Goal: Transaction & Acquisition: Book appointment/travel/reservation

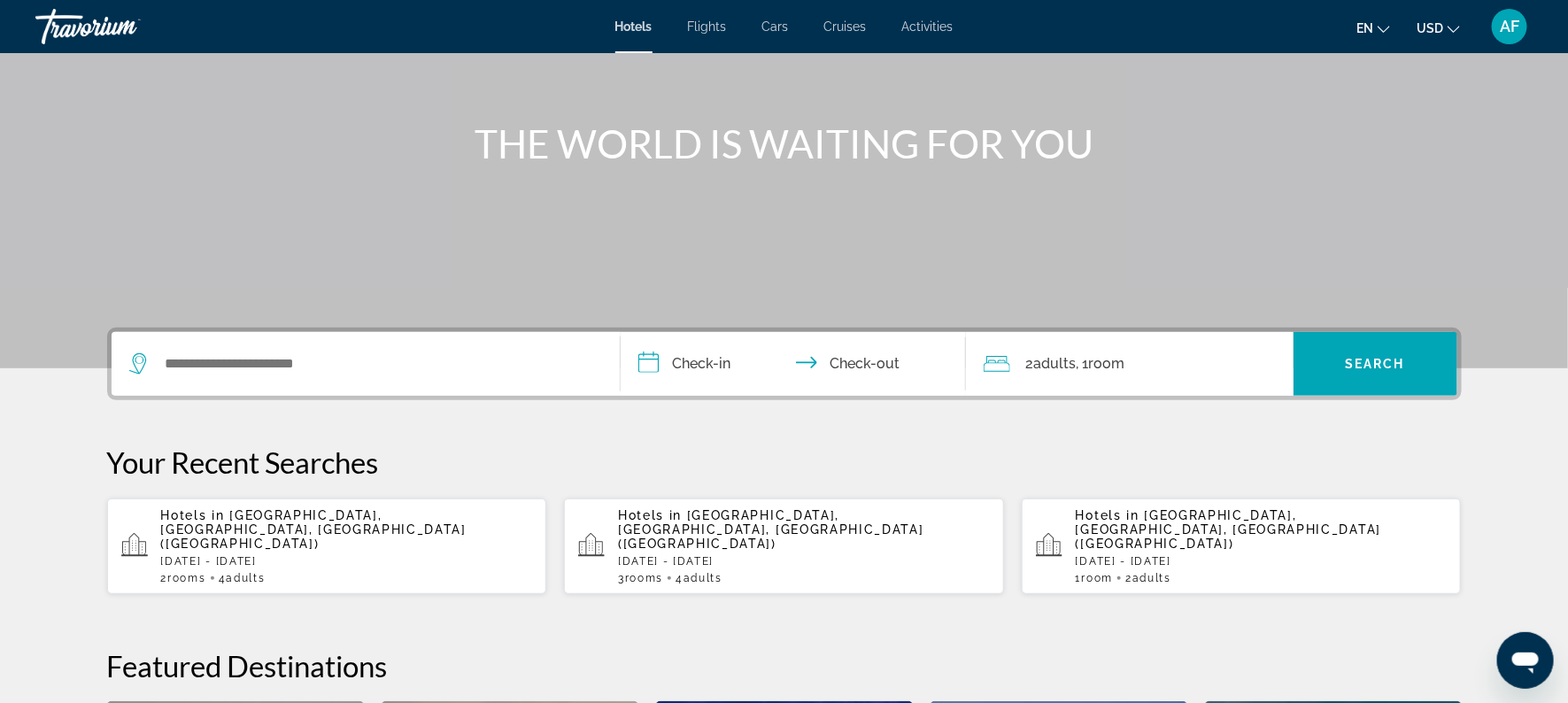
scroll to position [168, 0]
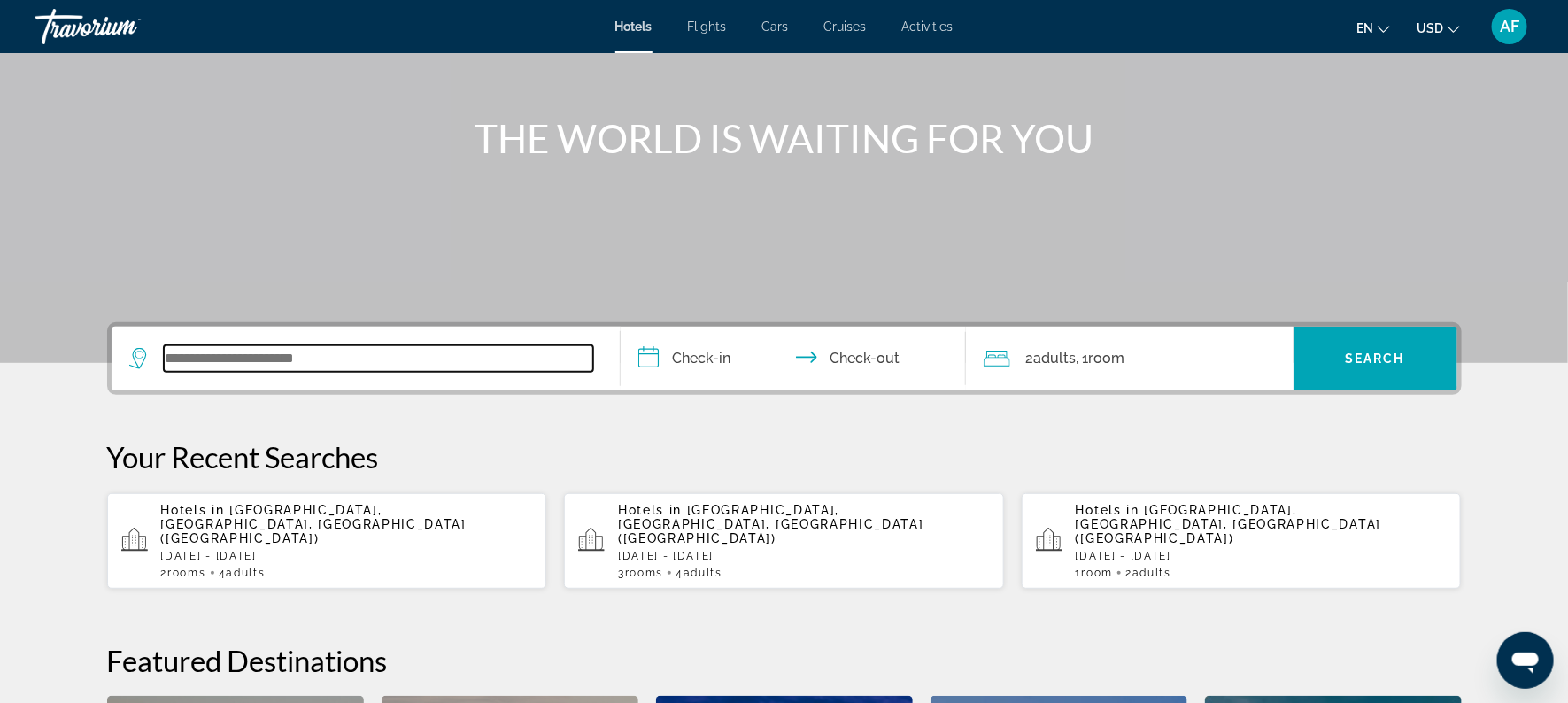
click at [227, 364] on input "Search widget" at bounding box center [377, 359] width 429 height 26
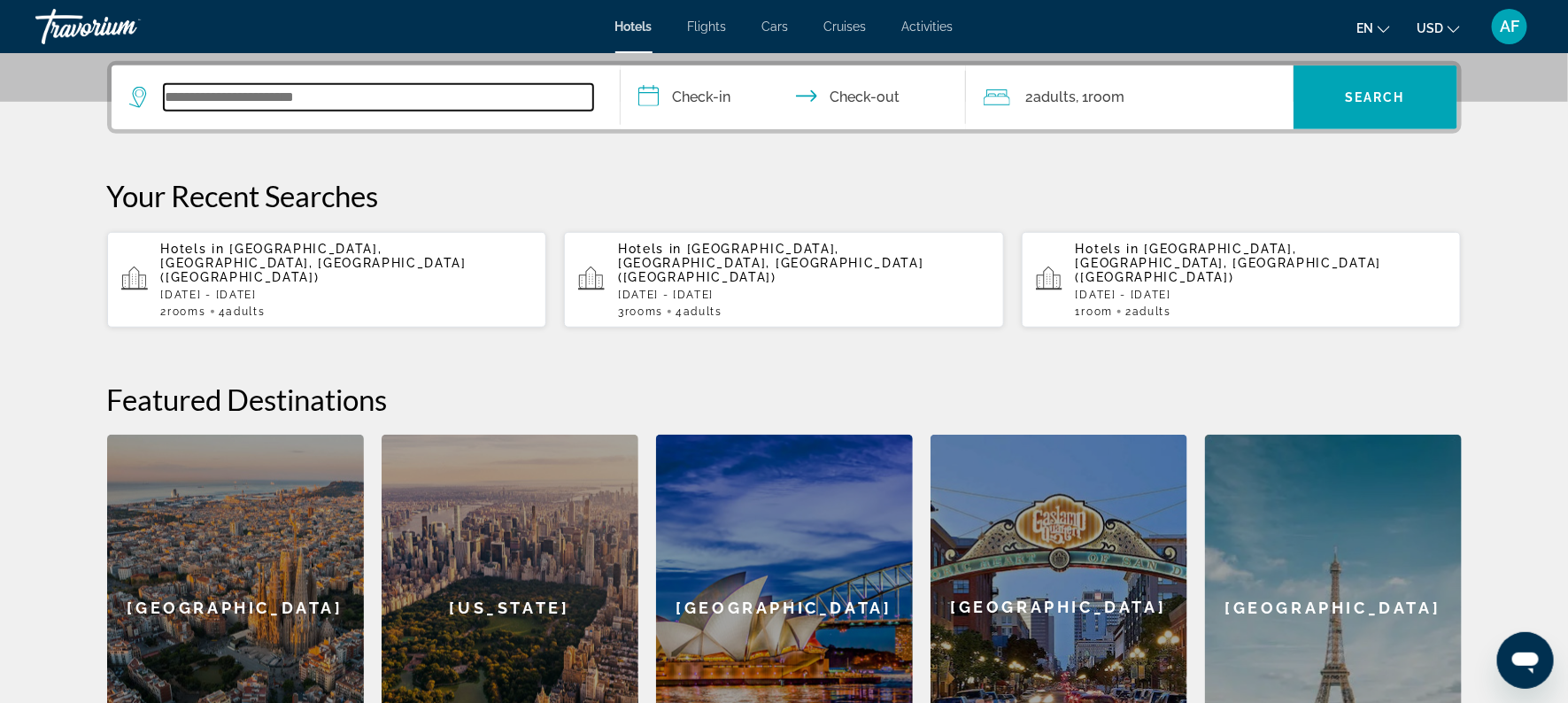
scroll to position [433, 0]
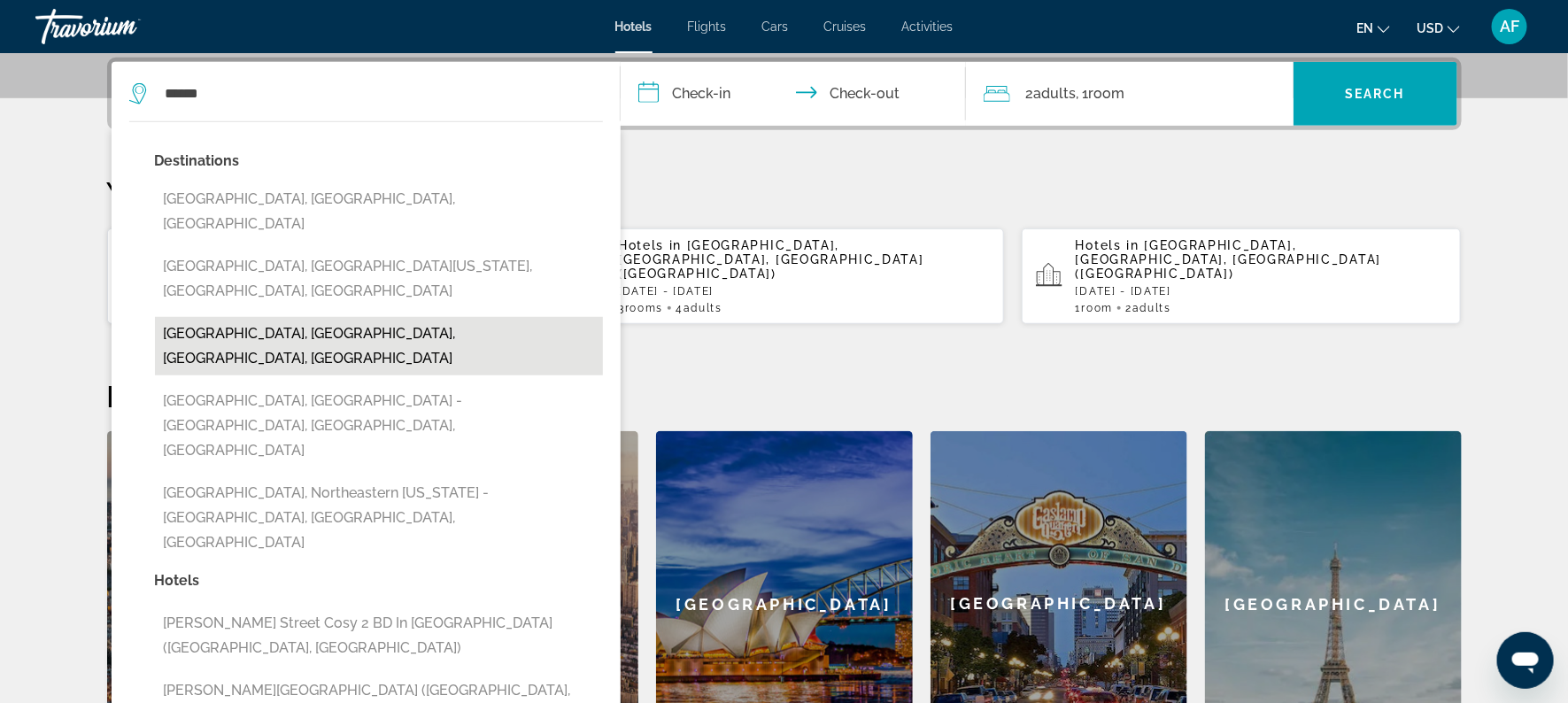
click at [225, 317] on button "[GEOGRAPHIC_DATA], [GEOGRAPHIC_DATA], [GEOGRAPHIC_DATA], [GEOGRAPHIC_DATA]" at bounding box center [378, 346] width 448 height 58
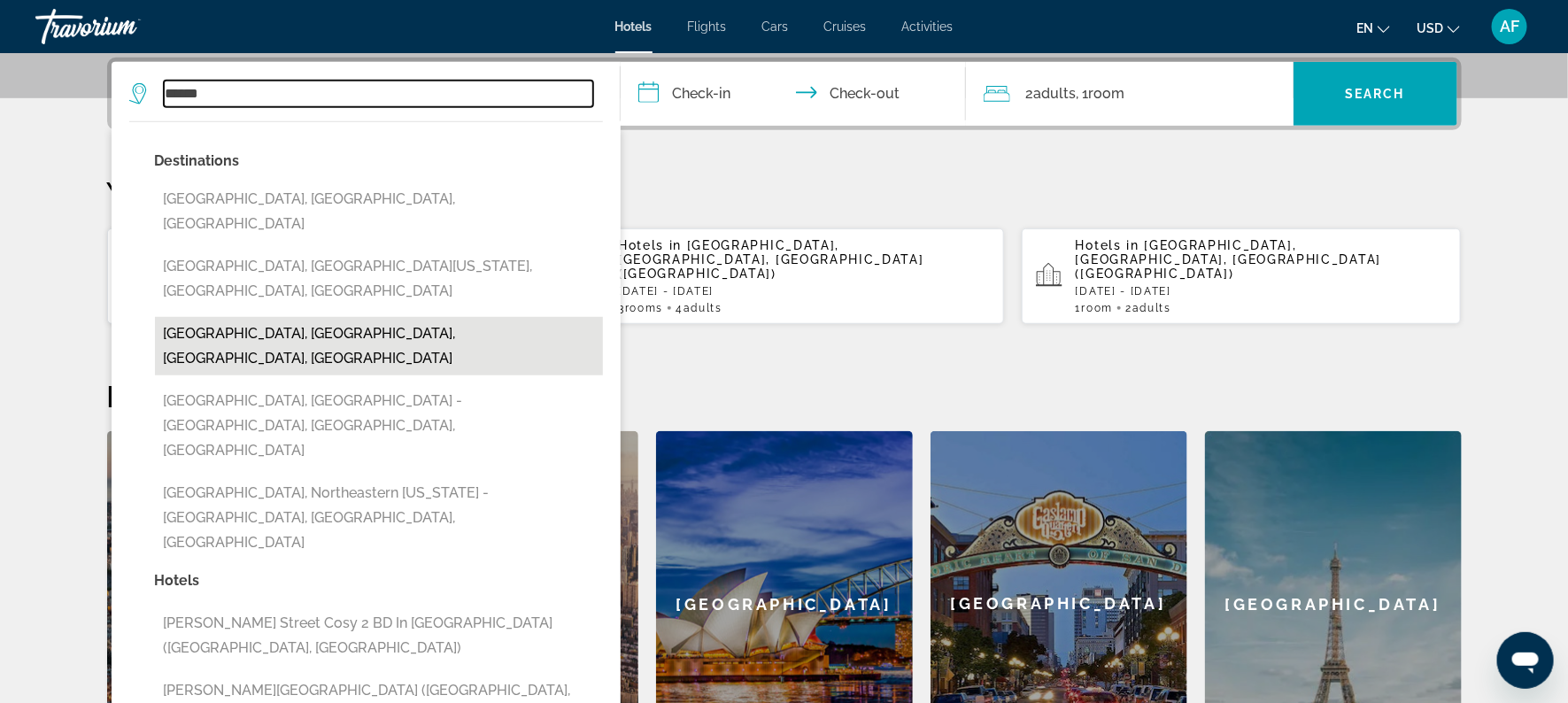
type input "**********"
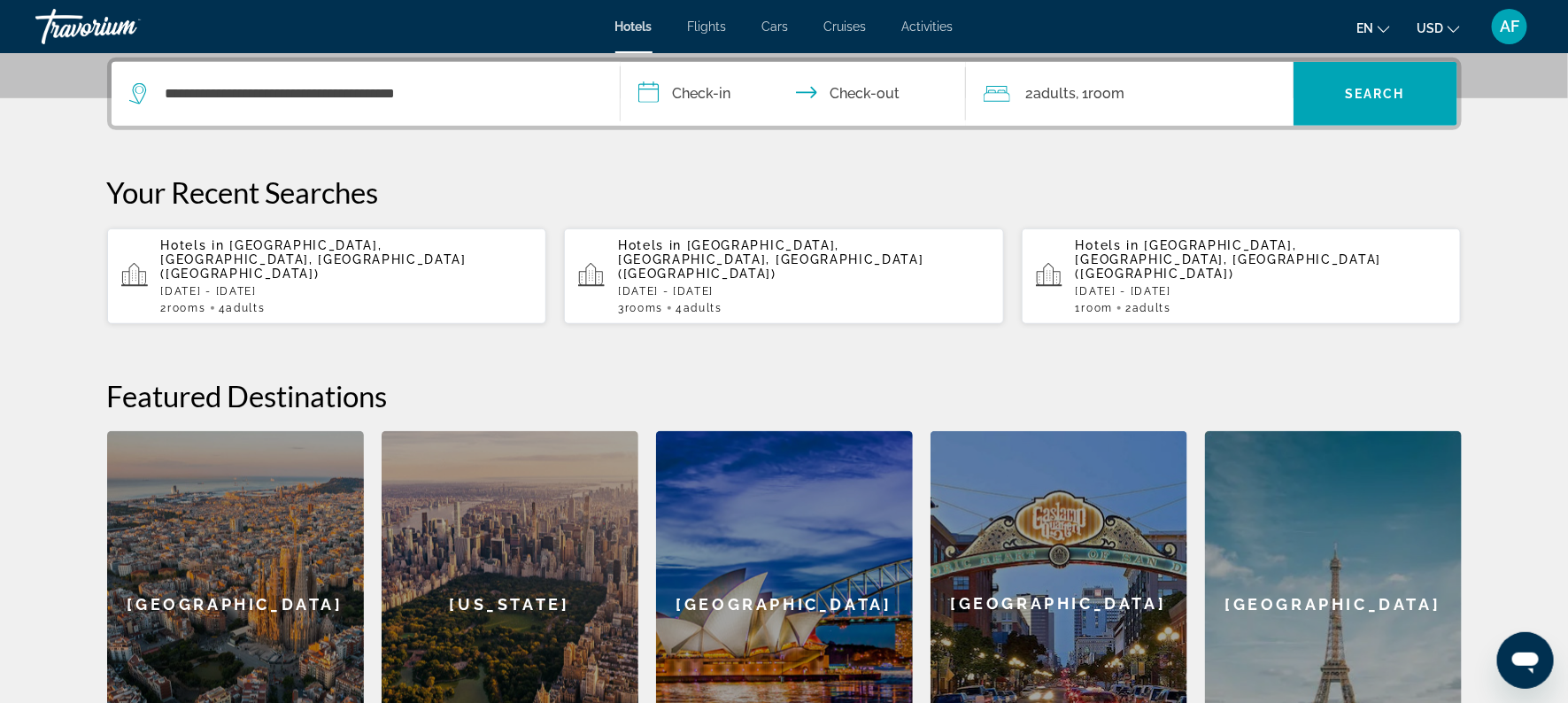
click at [710, 100] on input "**********" at bounding box center [796, 97] width 352 height 69
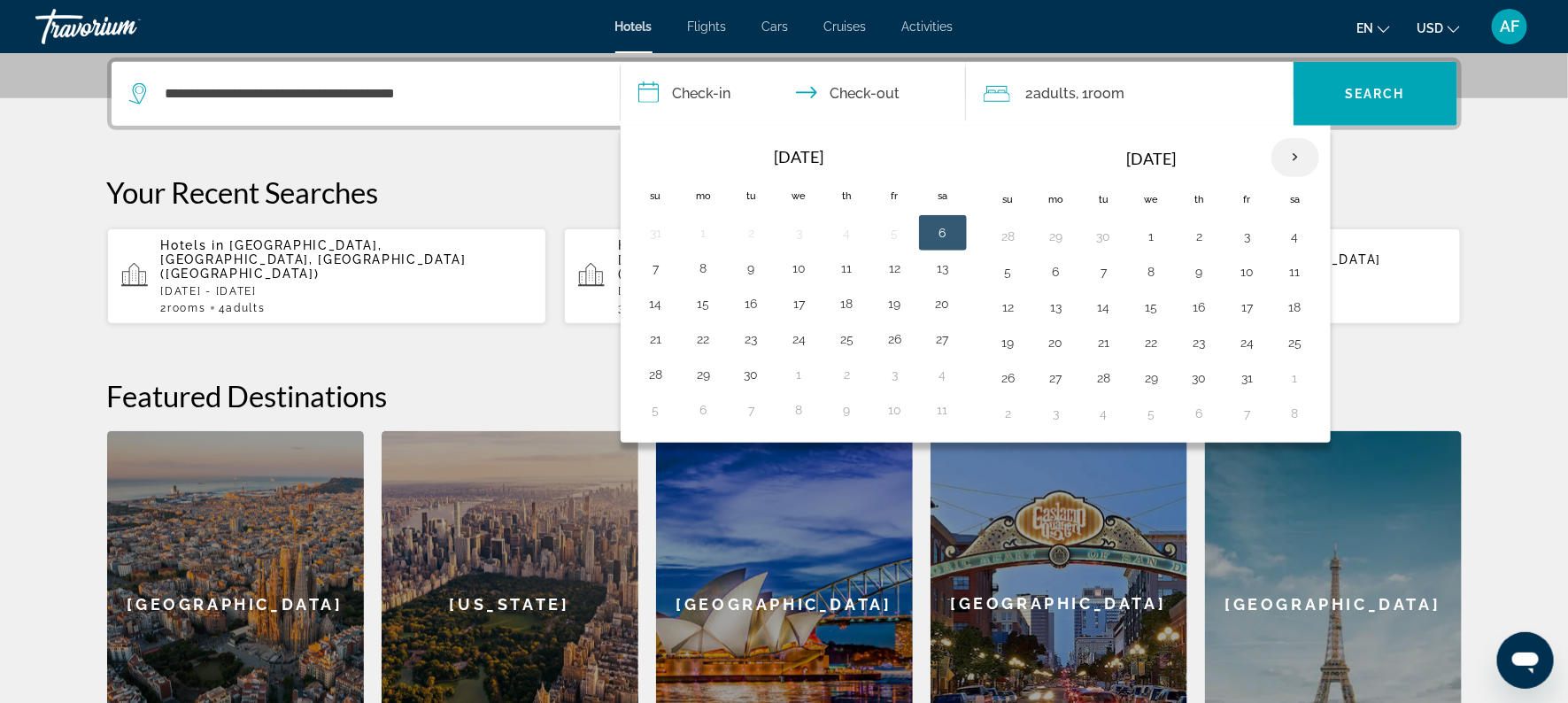
click at [1299, 160] on th "Next month" at bounding box center [1295, 157] width 48 height 38
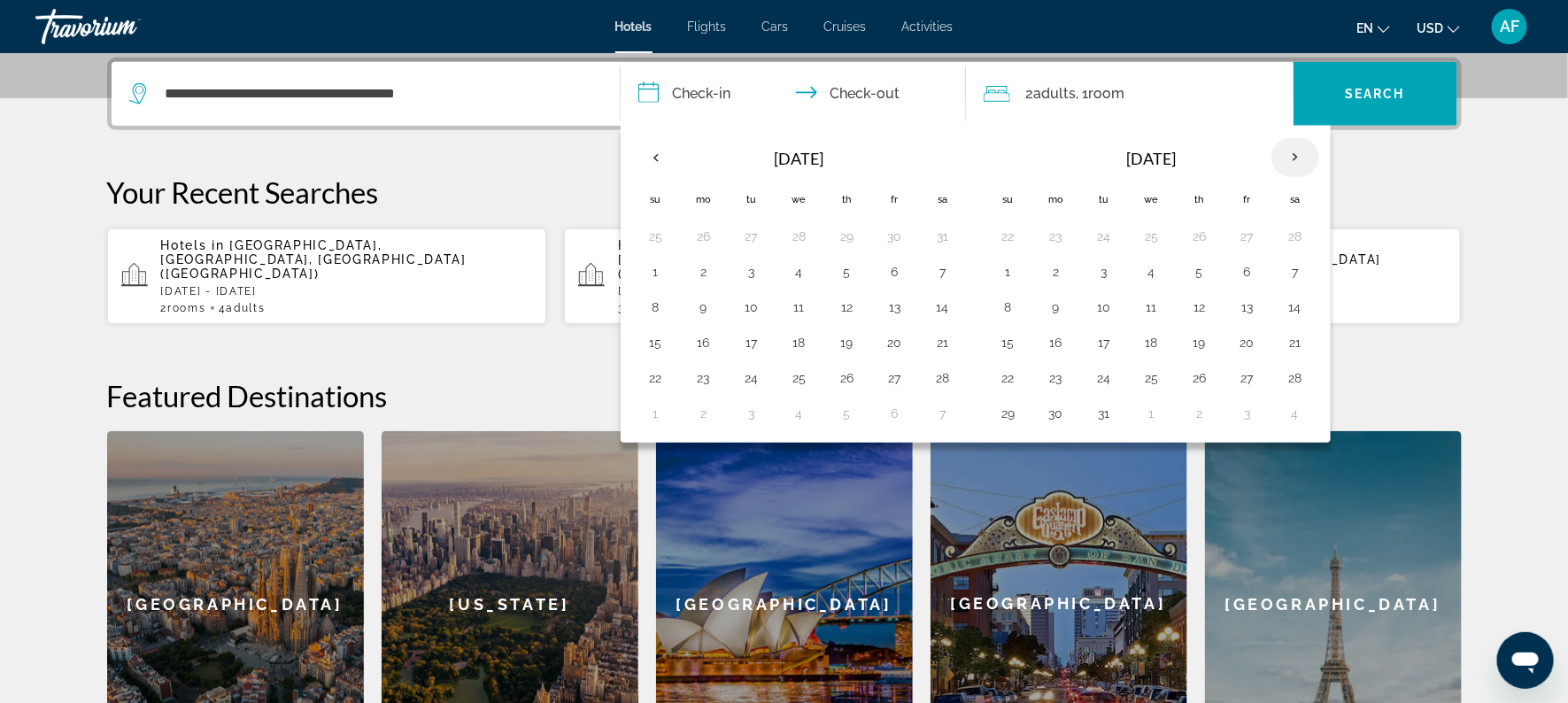
click at [1299, 160] on th "Next month" at bounding box center [1295, 157] width 48 height 38
click at [1143, 341] on button "24" at bounding box center [1152, 343] width 28 height 24
click at [1309, 334] on td "27" at bounding box center [1295, 343] width 48 height 36
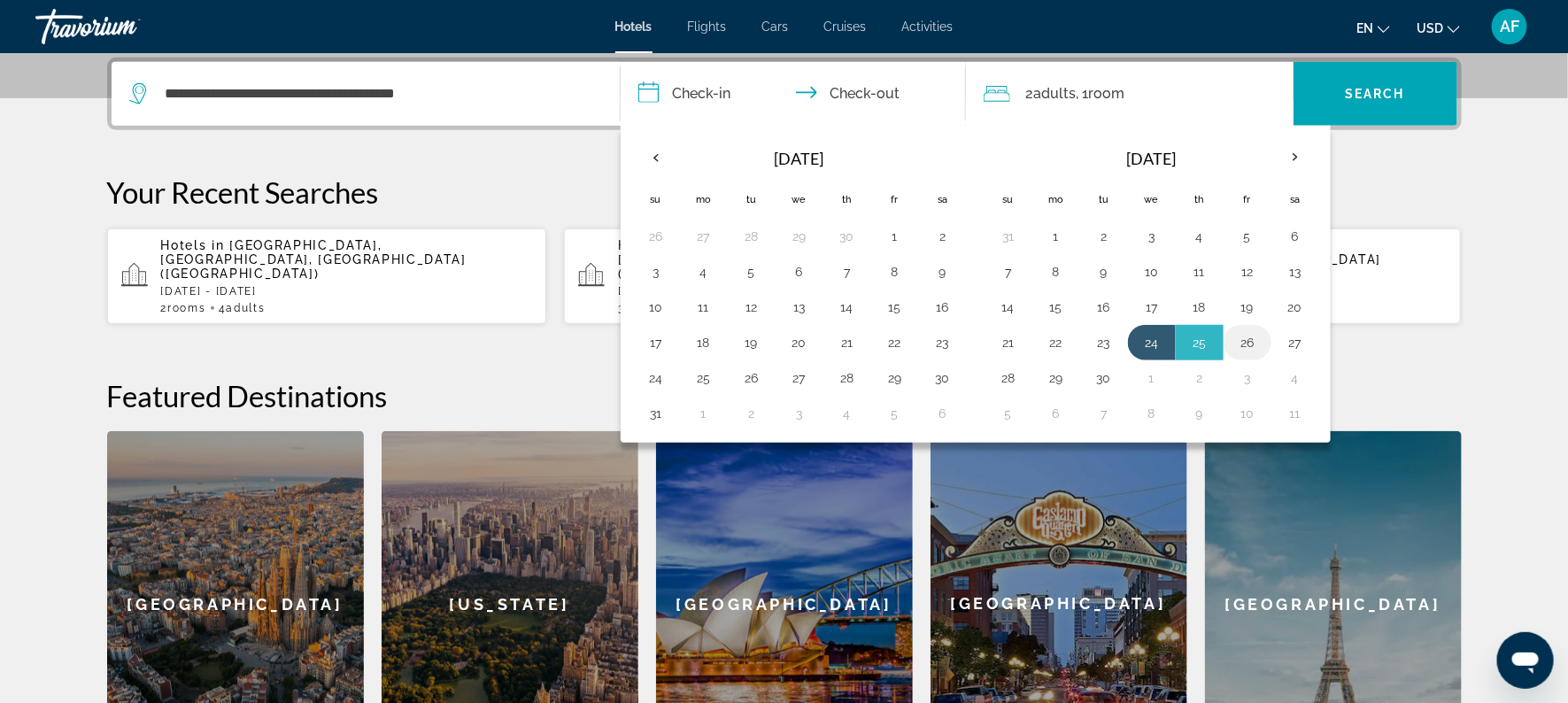
click at [1245, 343] on button "26" at bounding box center [1248, 343] width 28 height 24
type input "**********"
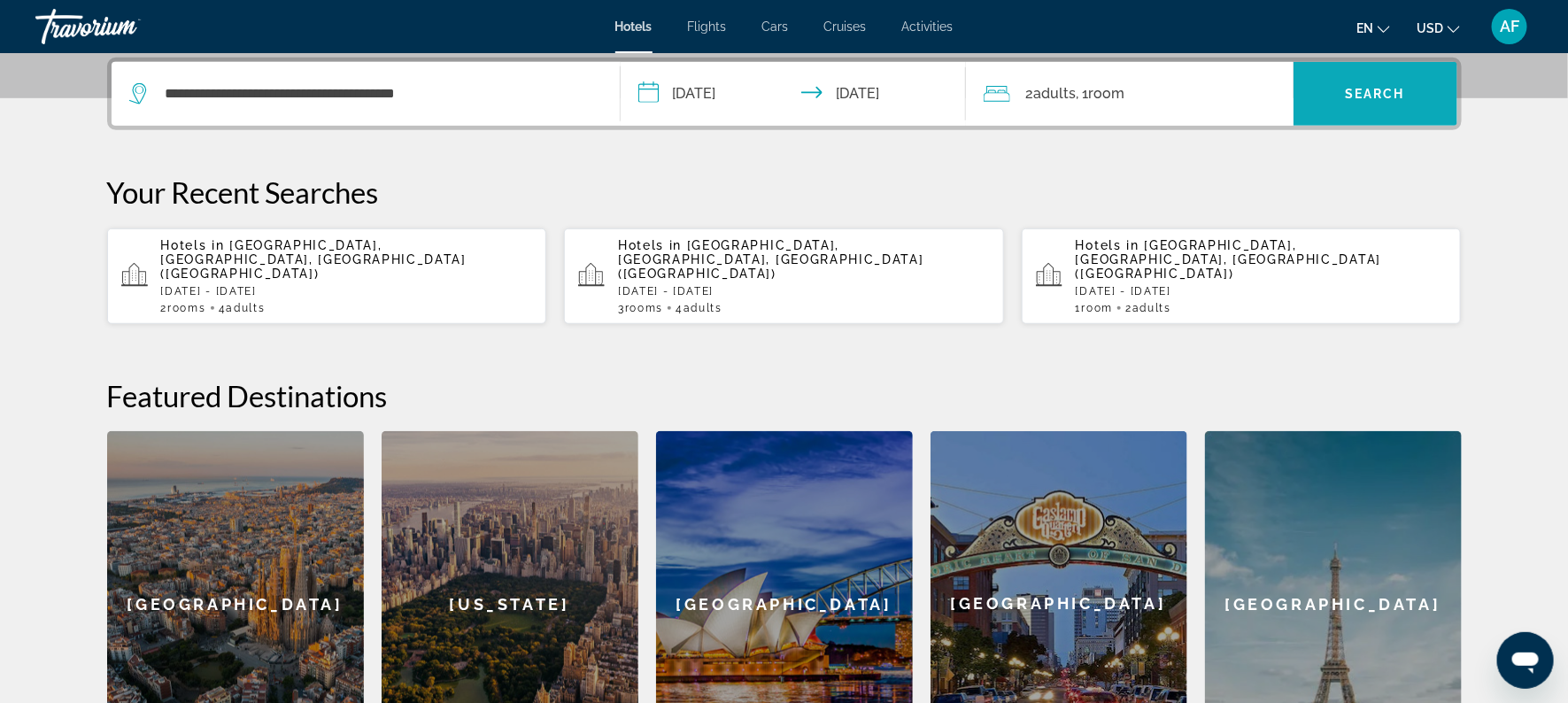
click at [1363, 88] on span "Search" at bounding box center [1376, 93] width 60 height 14
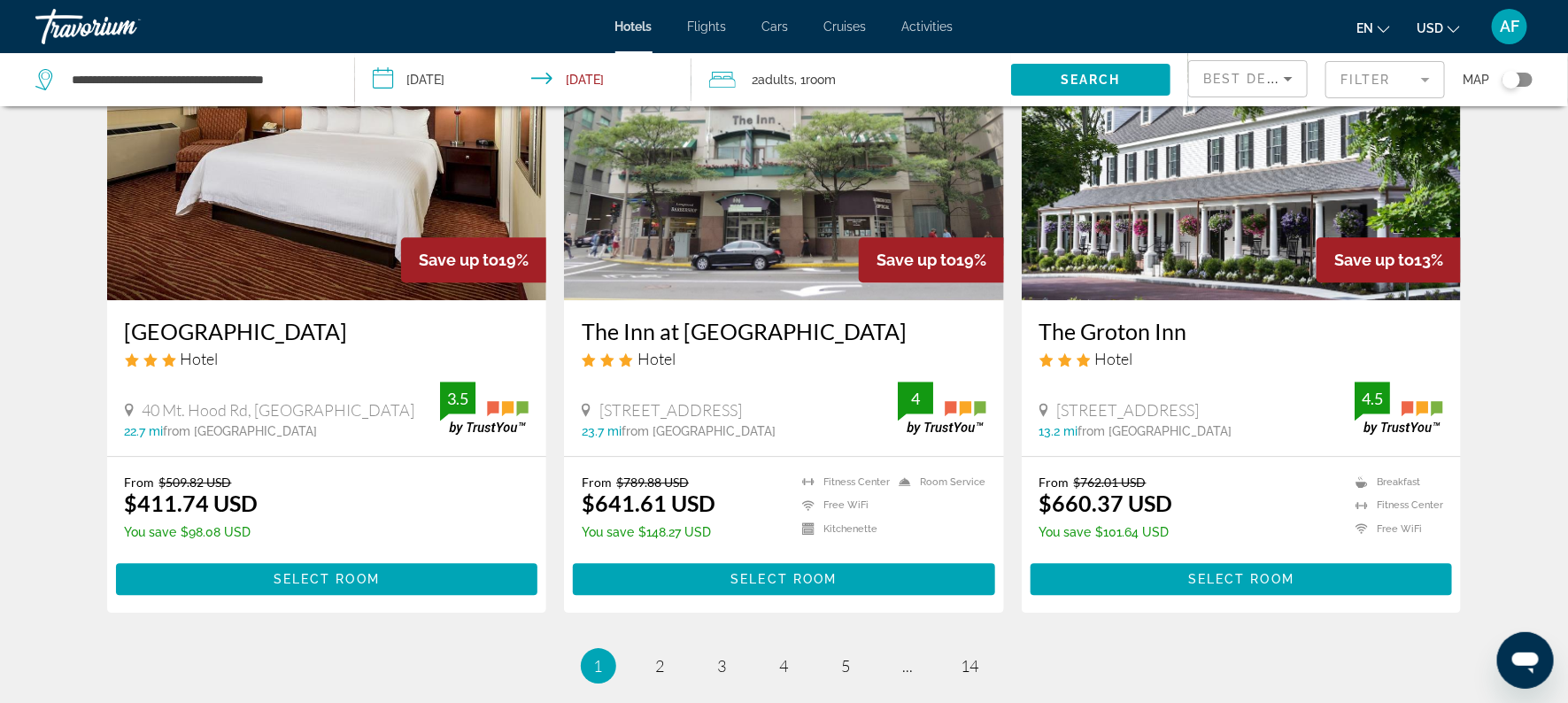
scroll to position [2156, 0]
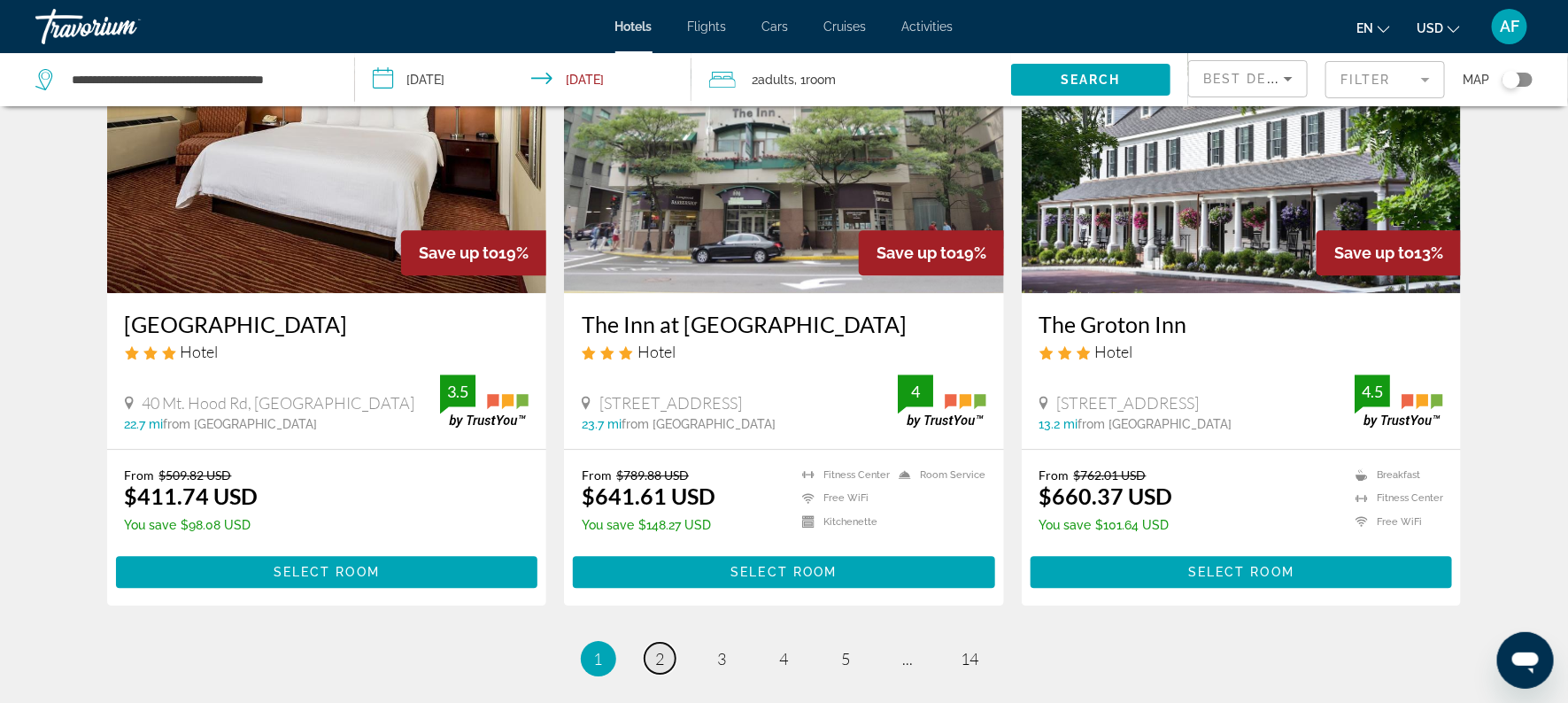
click at [653, 643] on link "page 2" at bounding box center [660, 658] width 31 height 31
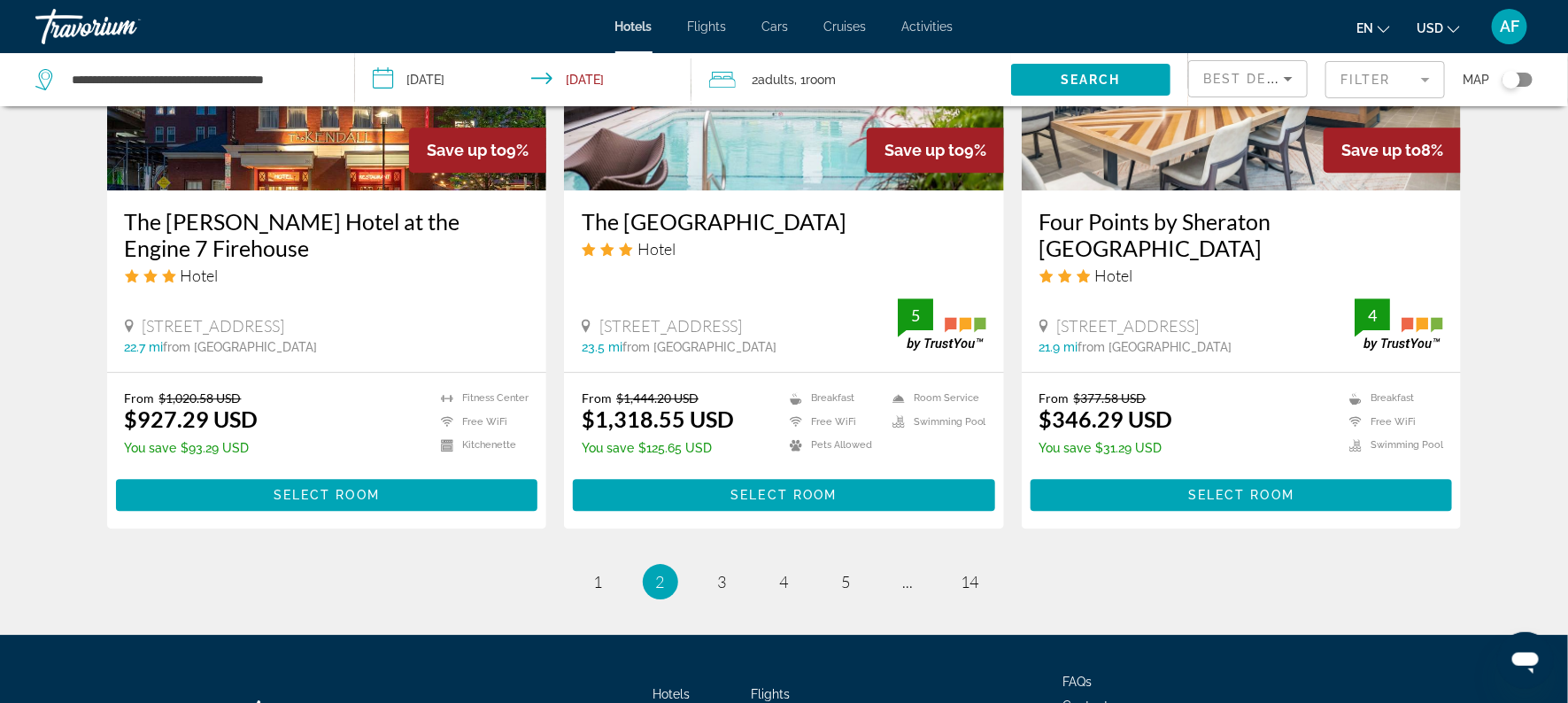
scroll to position [2239, 0]
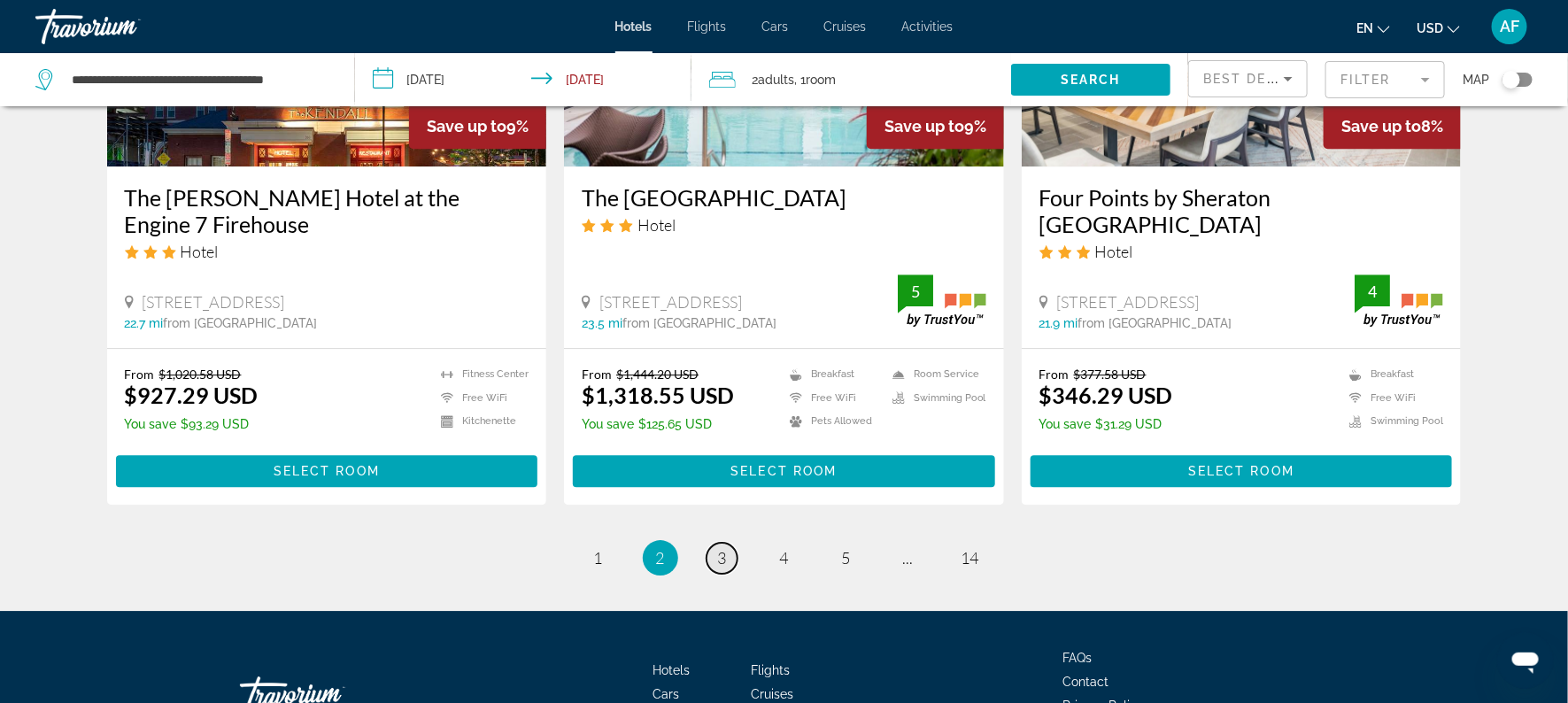
click at [712, 559] on link "page 3" at bounding box center [722, 558] width 31 height 31
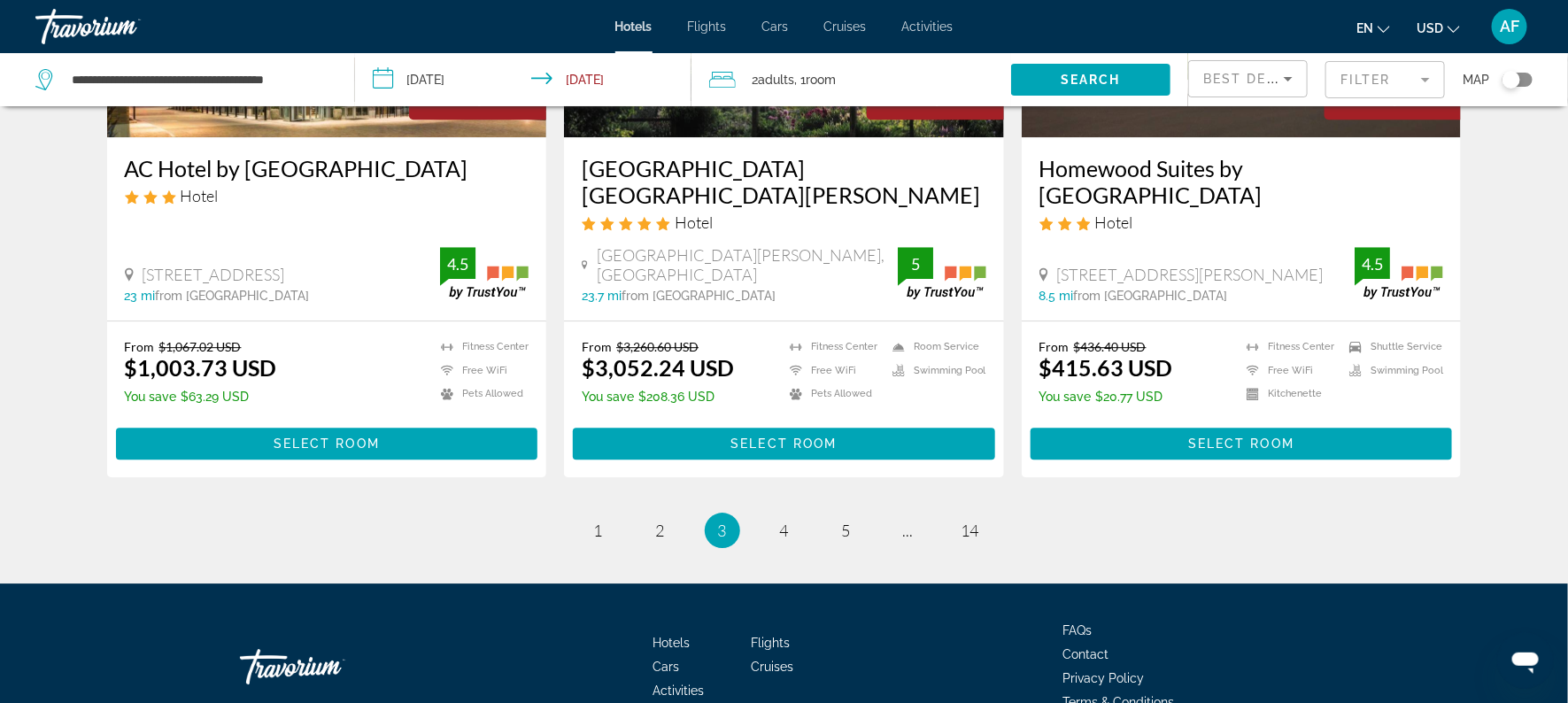
scroll to position [2266, 0]
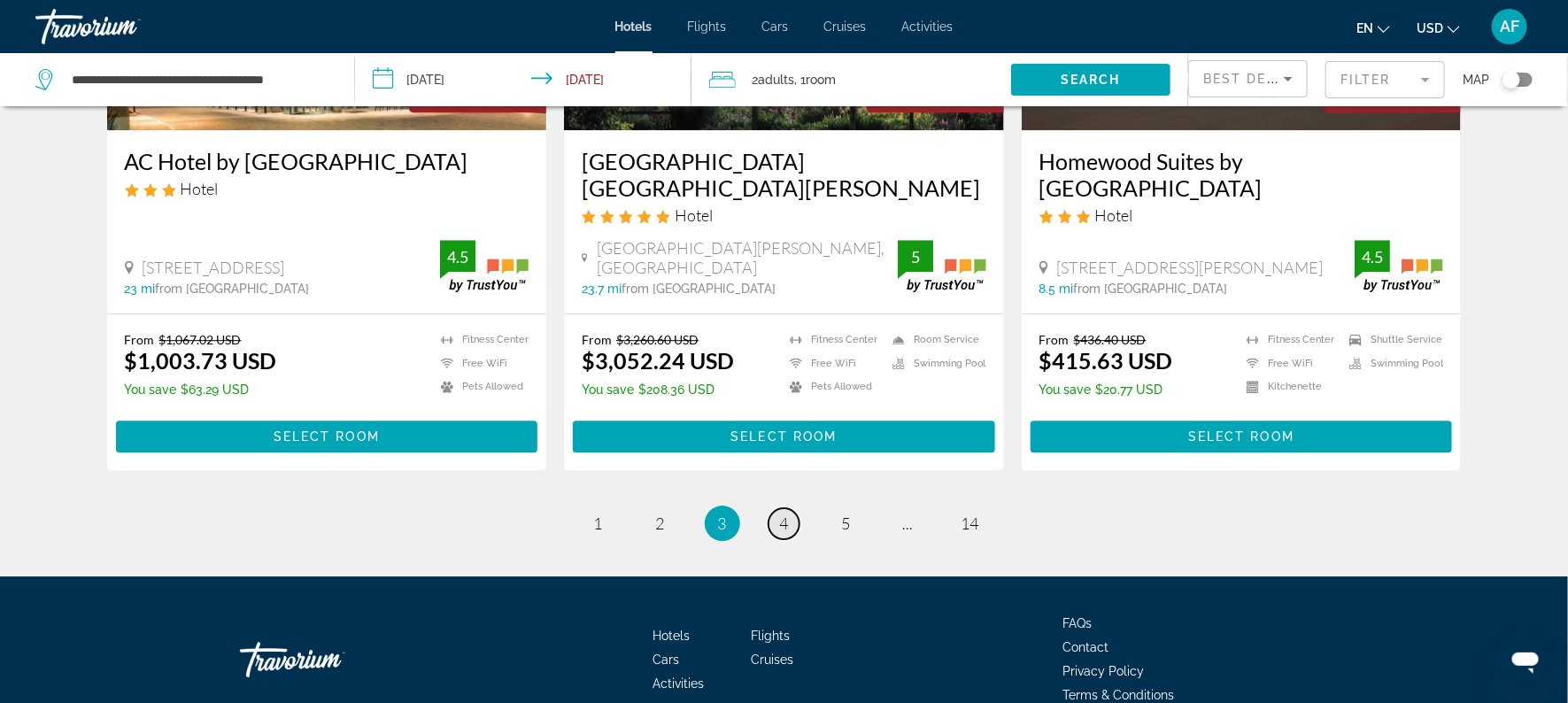
click at [777, 531] on link "page 4" at bounding box center [784, 523] width 31 height 31
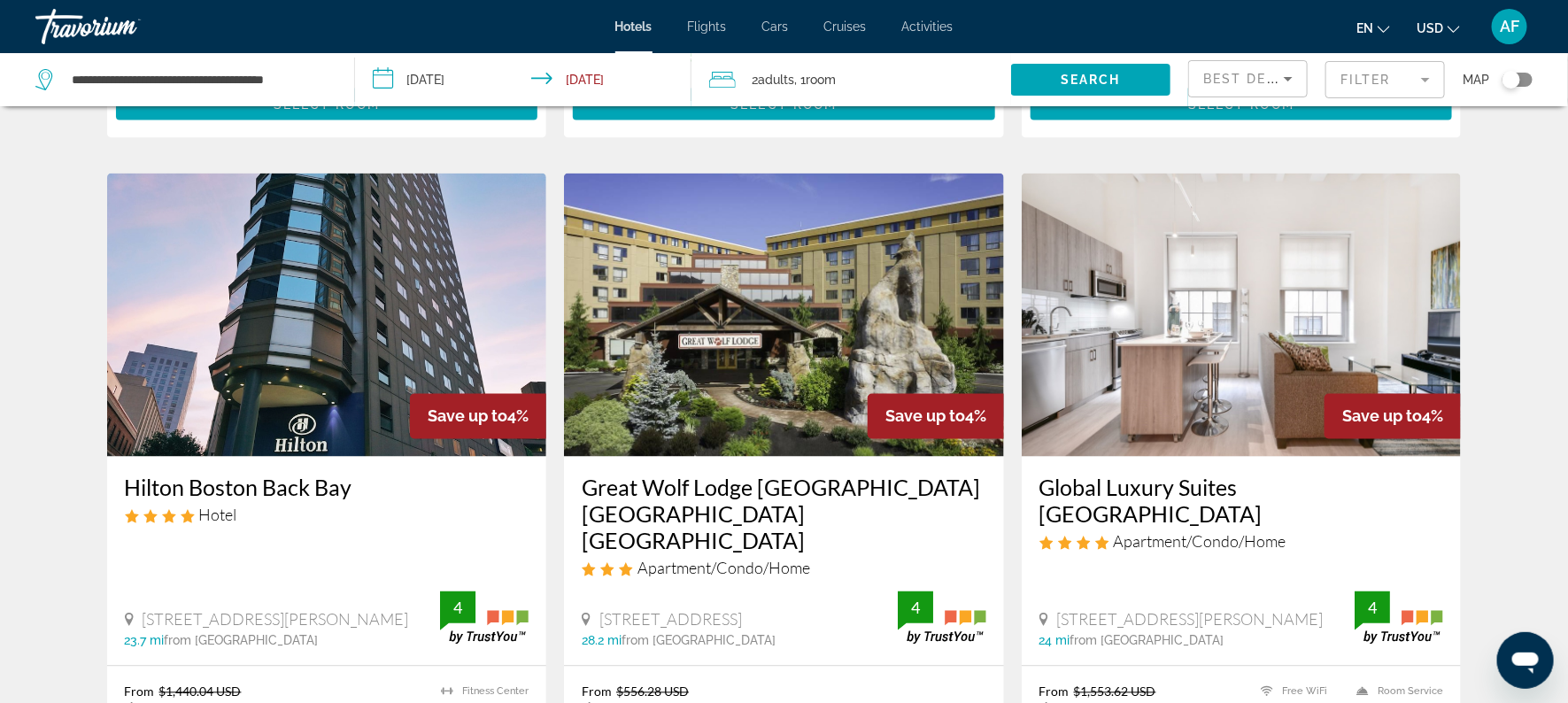
scroll to position [1328, 0]
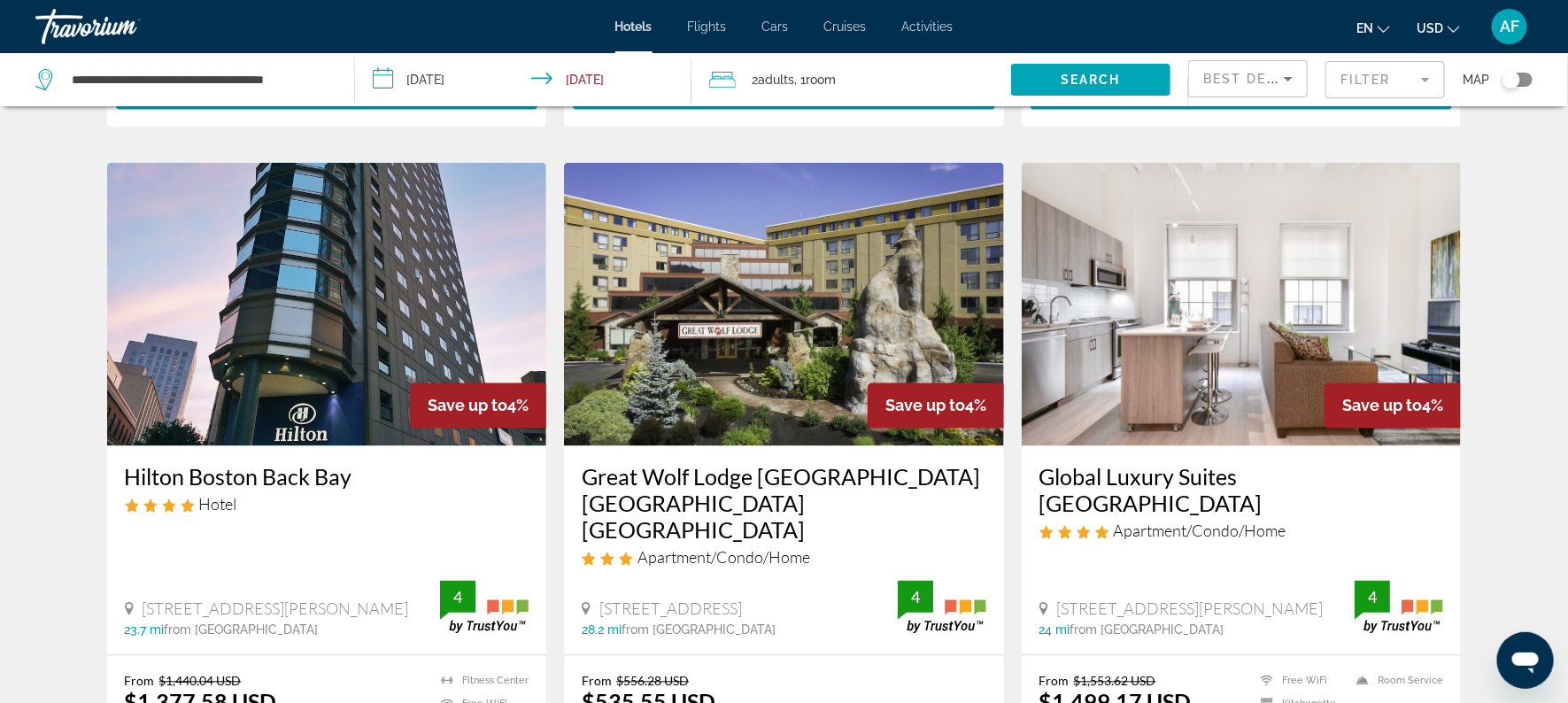
click at [1350, 84] on mat-form-field "Filter" at bounding box center [1385, 80] width 119 height 38
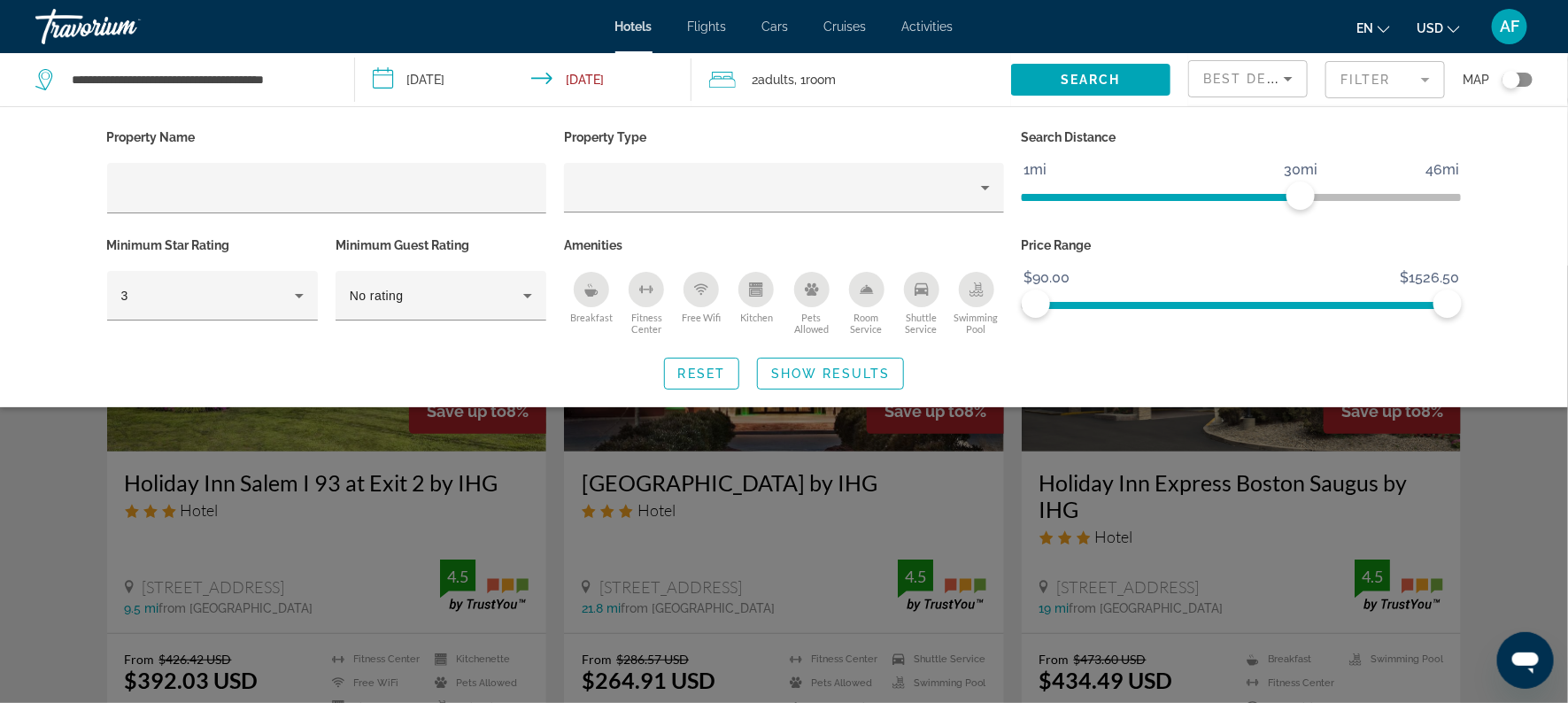
click at [1533, 478] on div "Search widget" at bounding box center [784, 484] width 1568 height 437
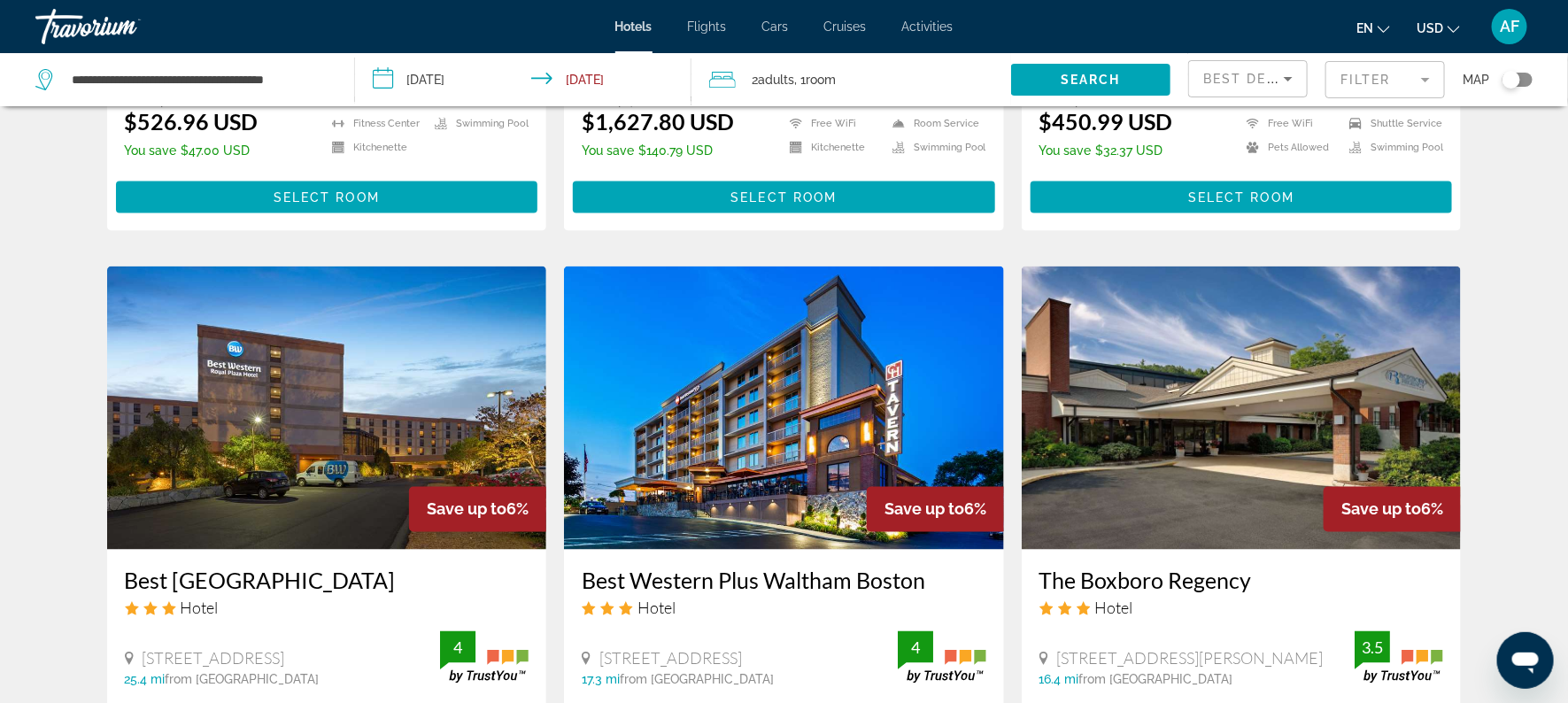
scroll to position [1224, 0]
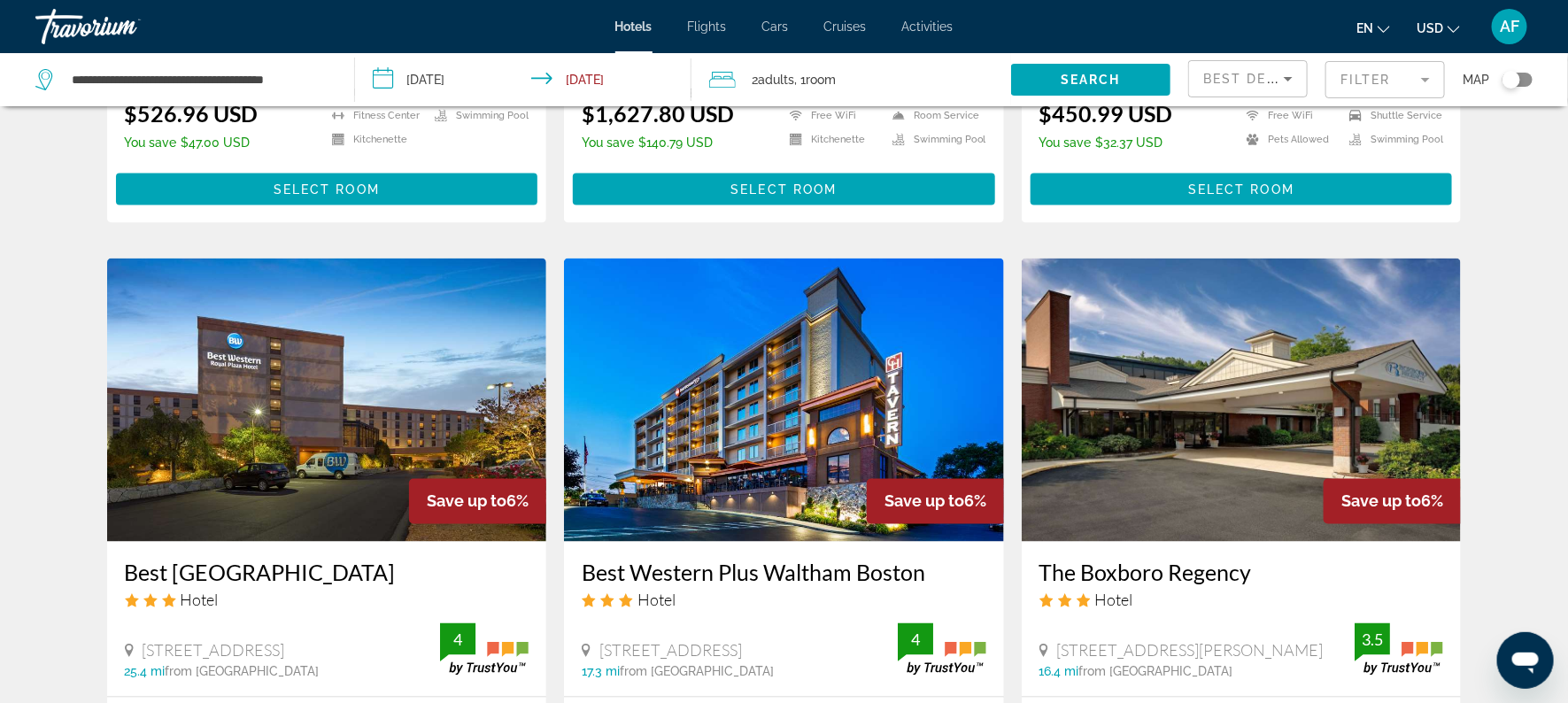
click at [1372, 73] on mat-form-field "Filter" at bounding box center [1385, 80] width 119 height 38
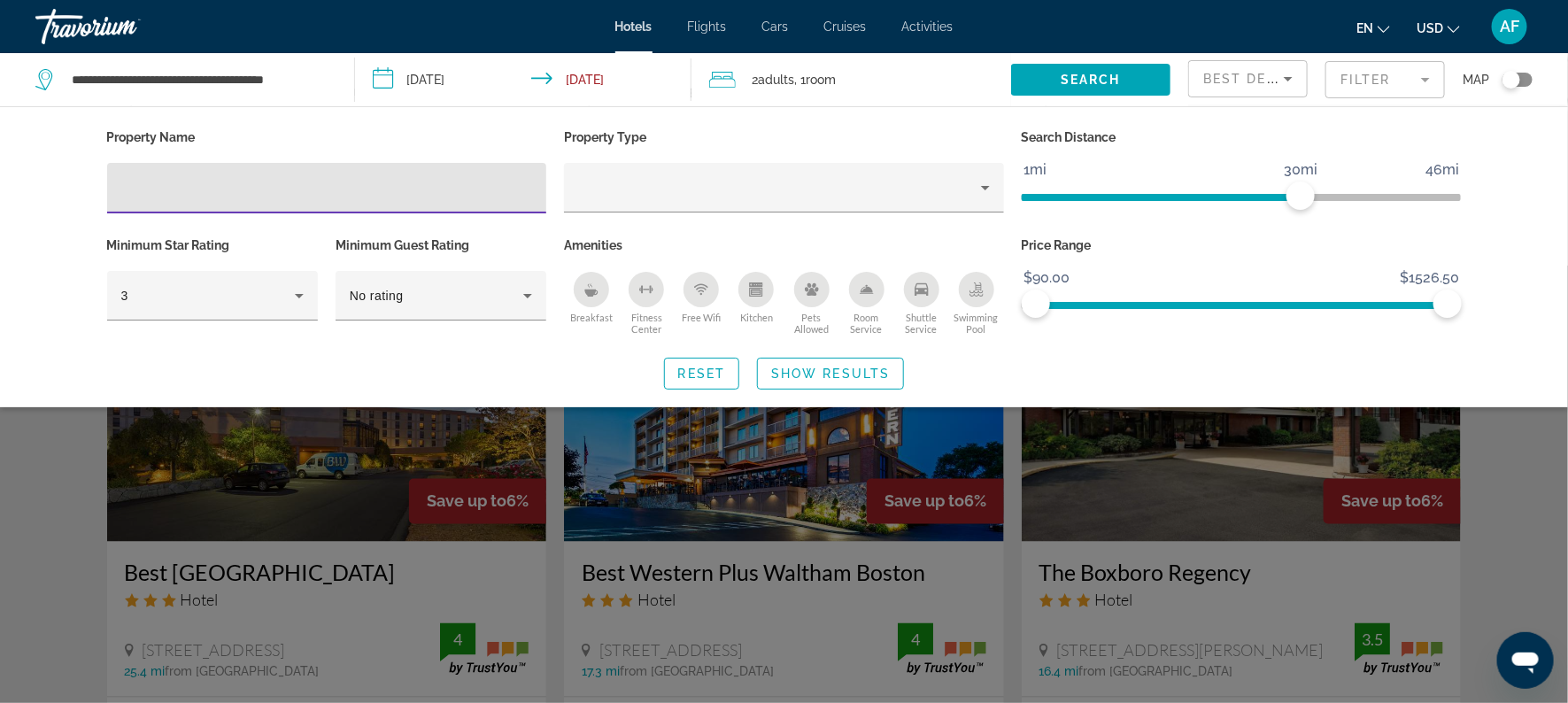
click at [1372, 73] on mat-form-field "Filter" at bounding box center [1385, 80] width 119 height 38
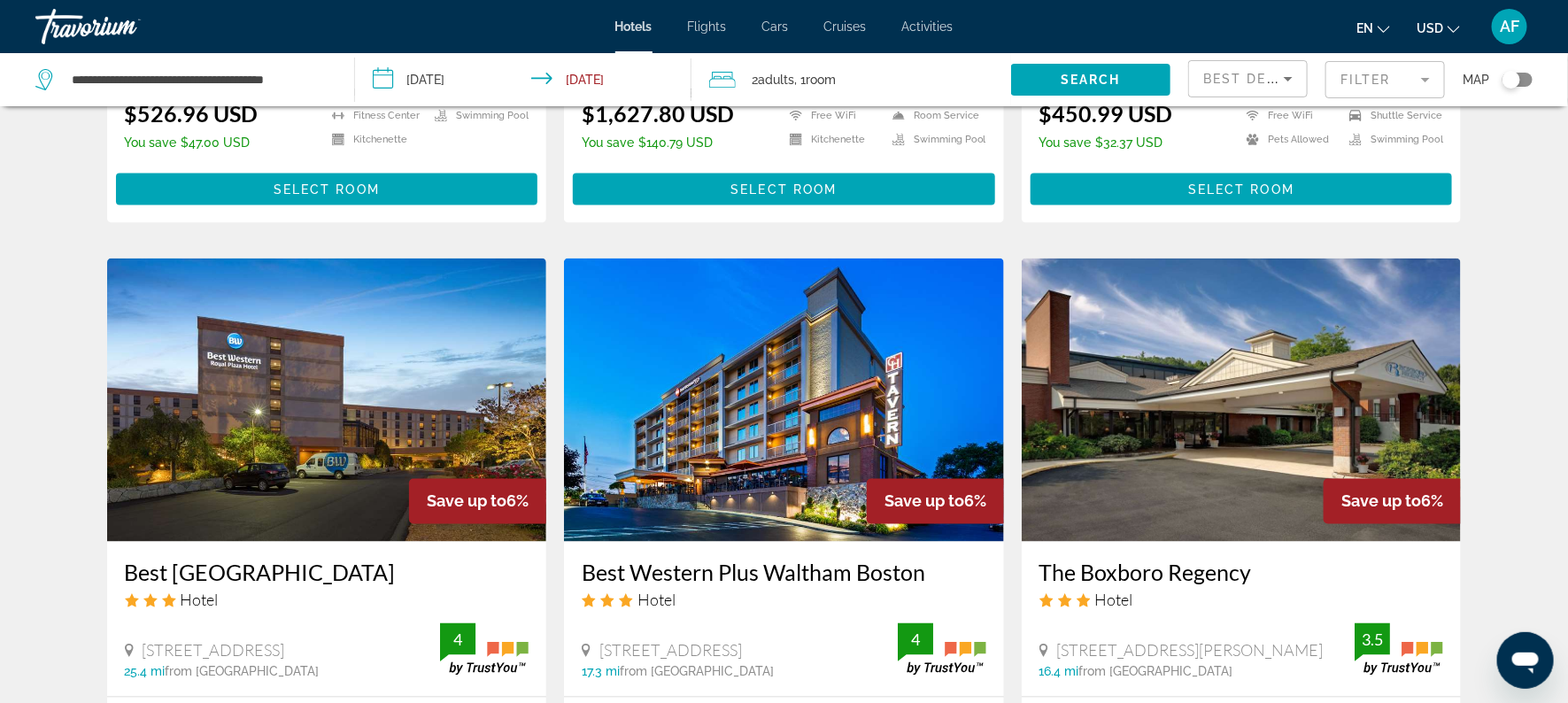
click at [1372, 64] on mat-form-field "Filter" at bounding box center [1385, 80] width 119 height 38
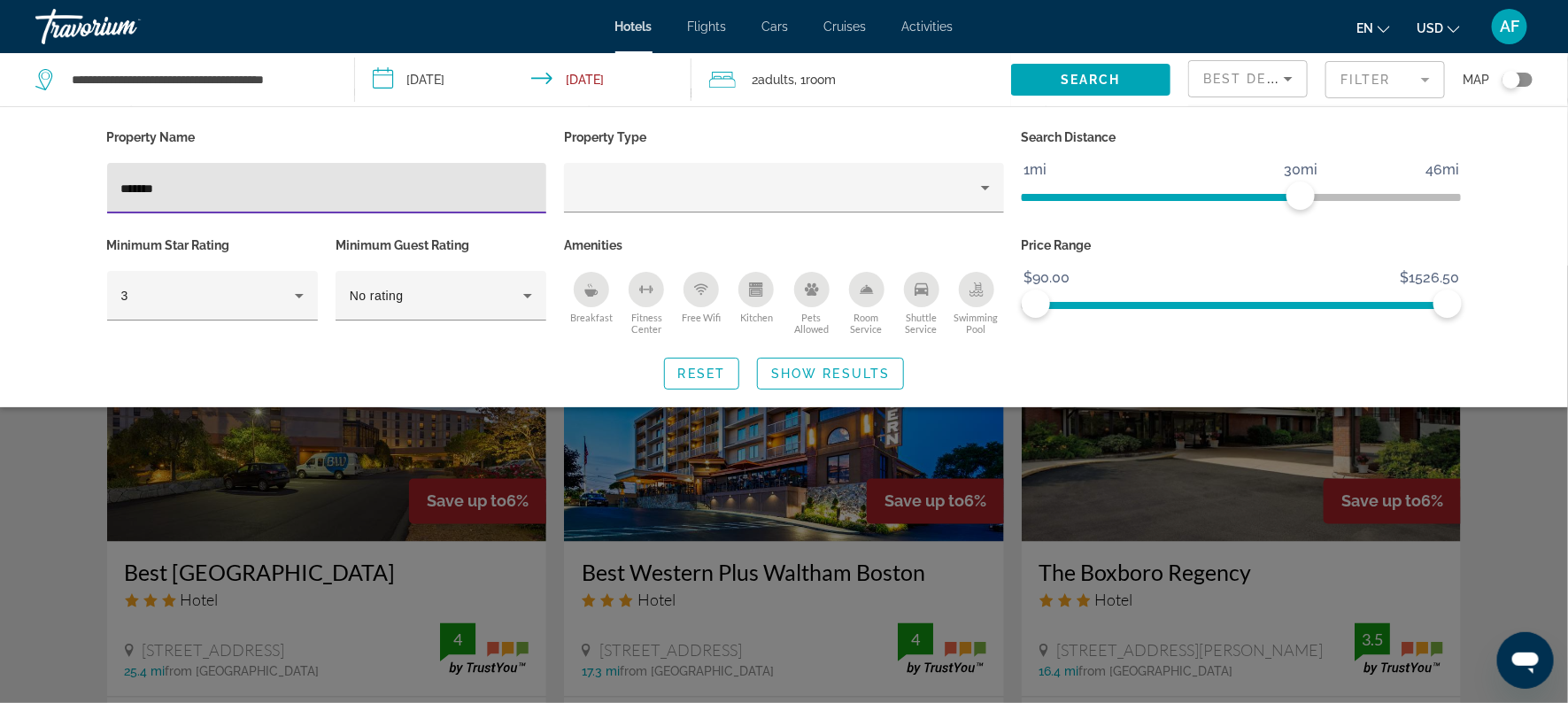
type input "********"
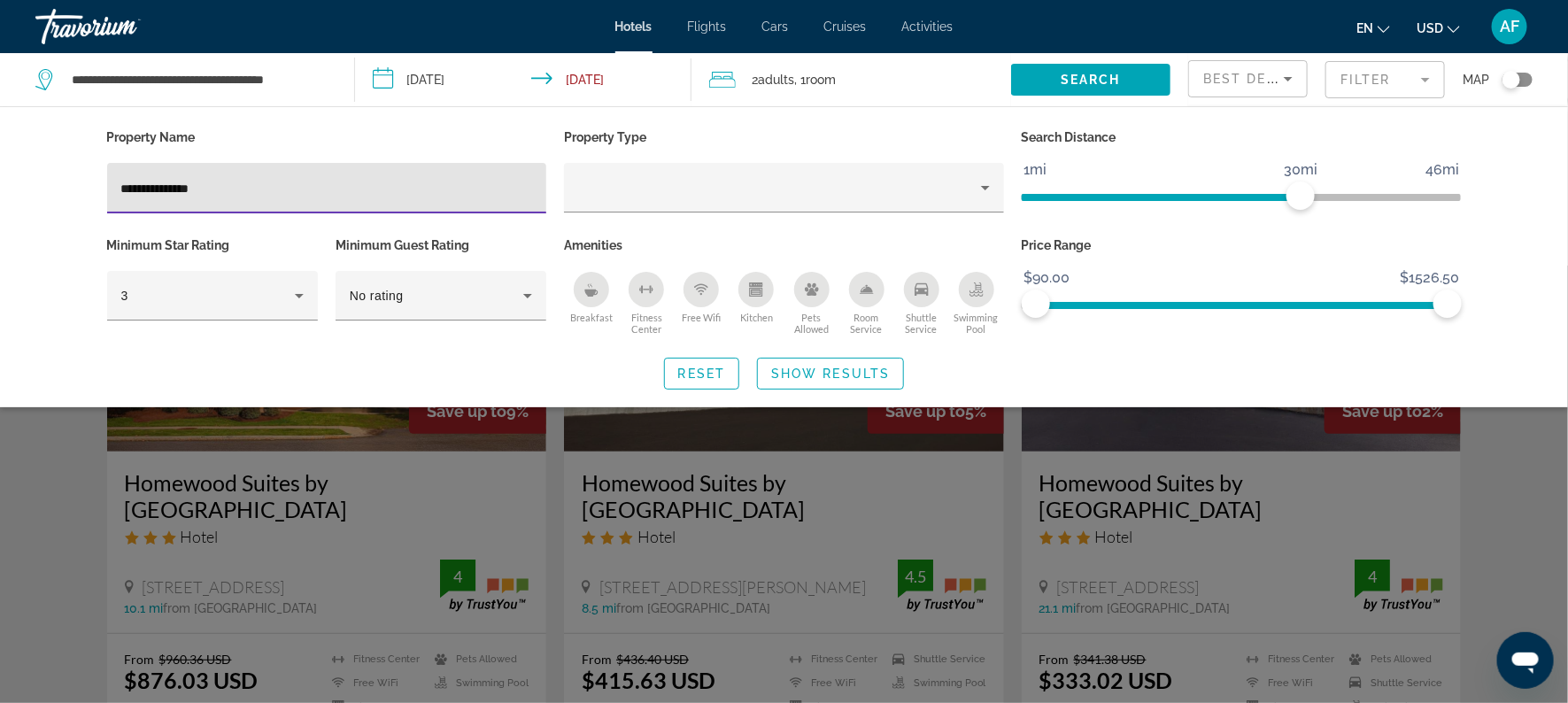
type input "**********"
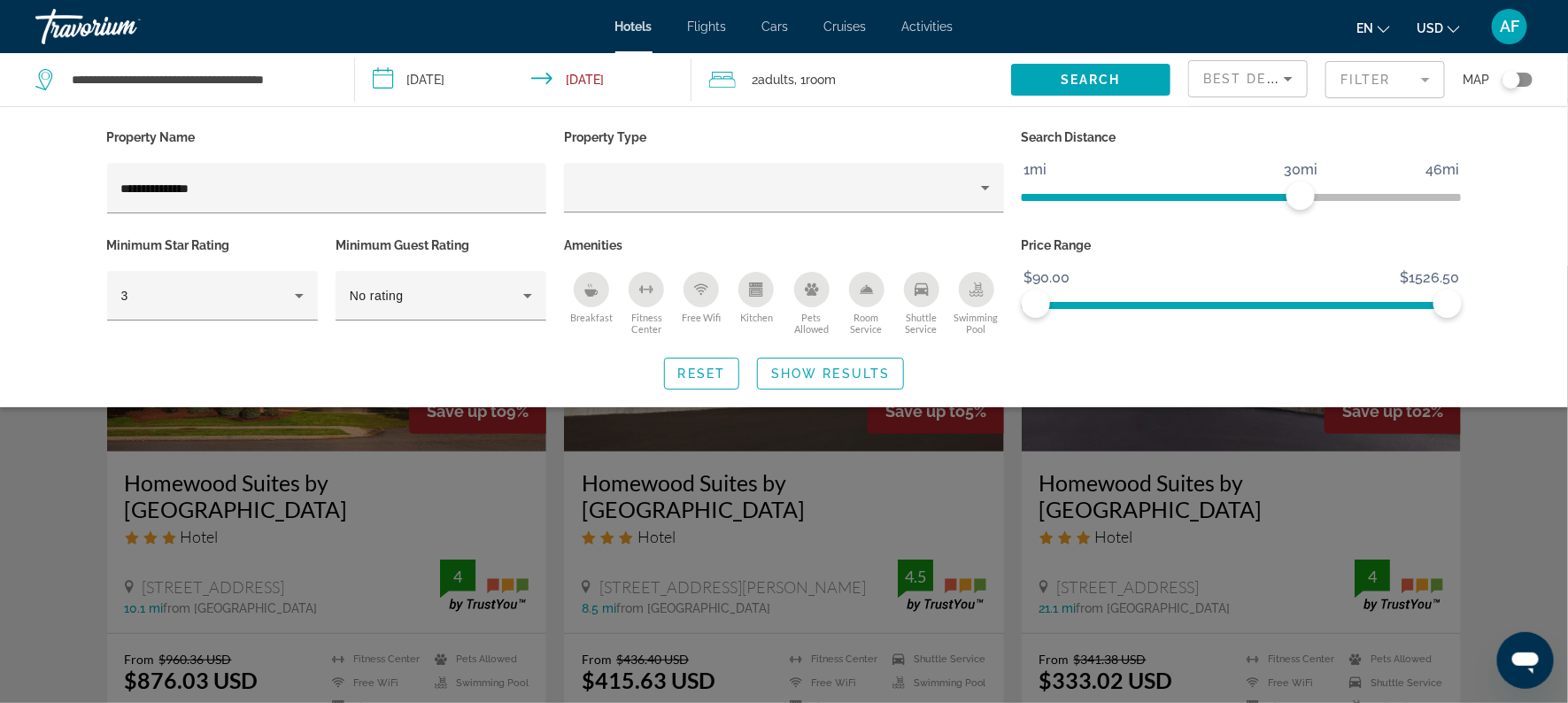
click at [843, 480] on div "Search widget" at bounding box center [784, 484] width 1568 height 437
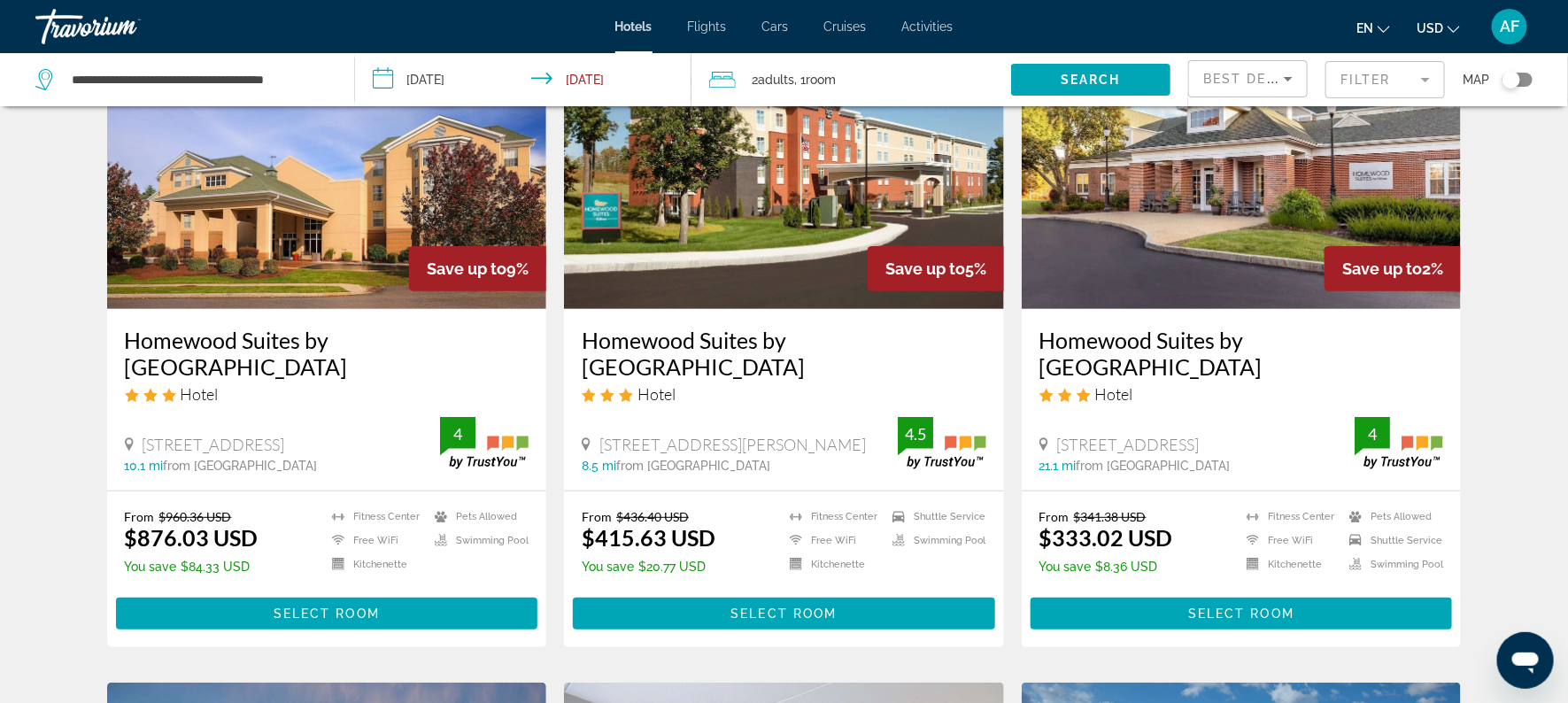
scroll to position [145, 0]
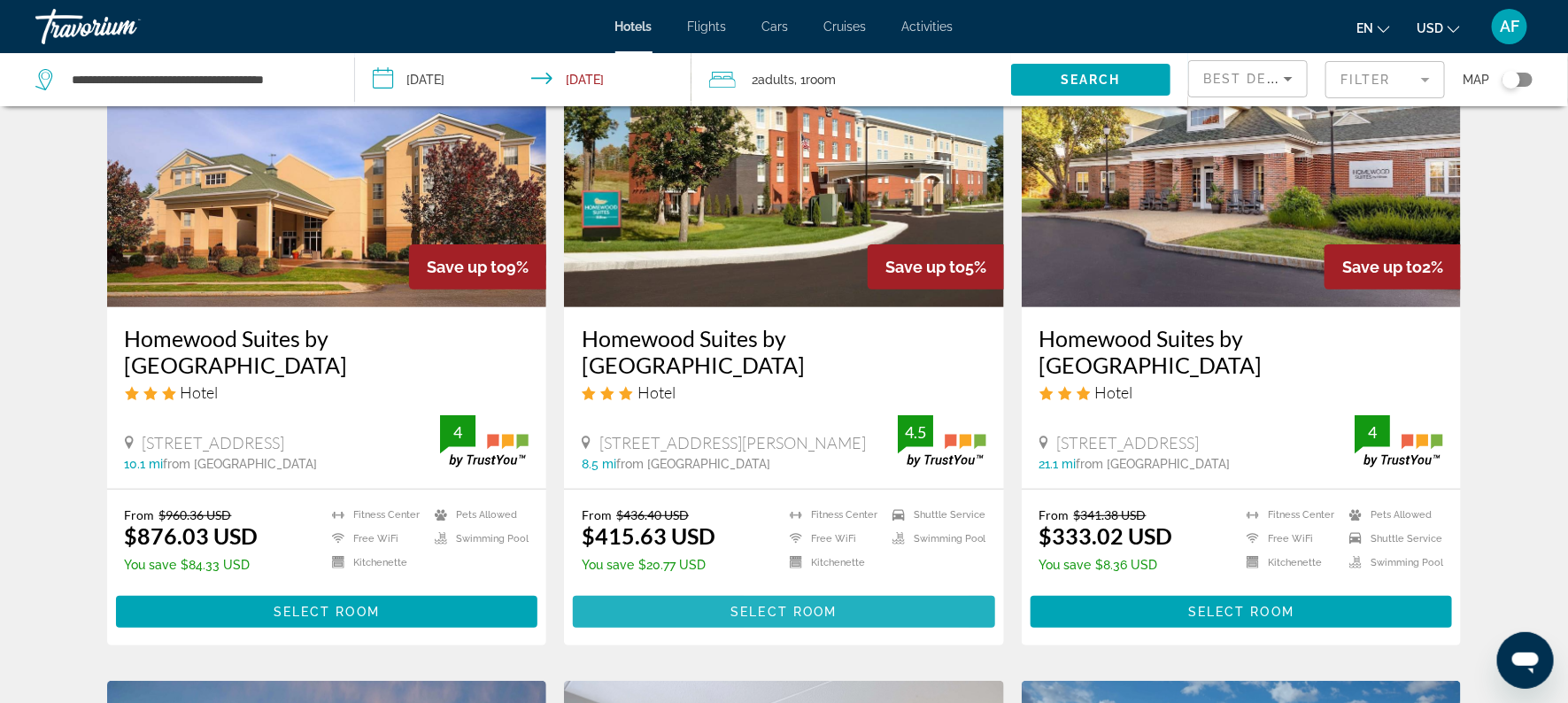
click at [757, 615] on span "Select Room" at bounding box center [783, 611] width 106 height 14
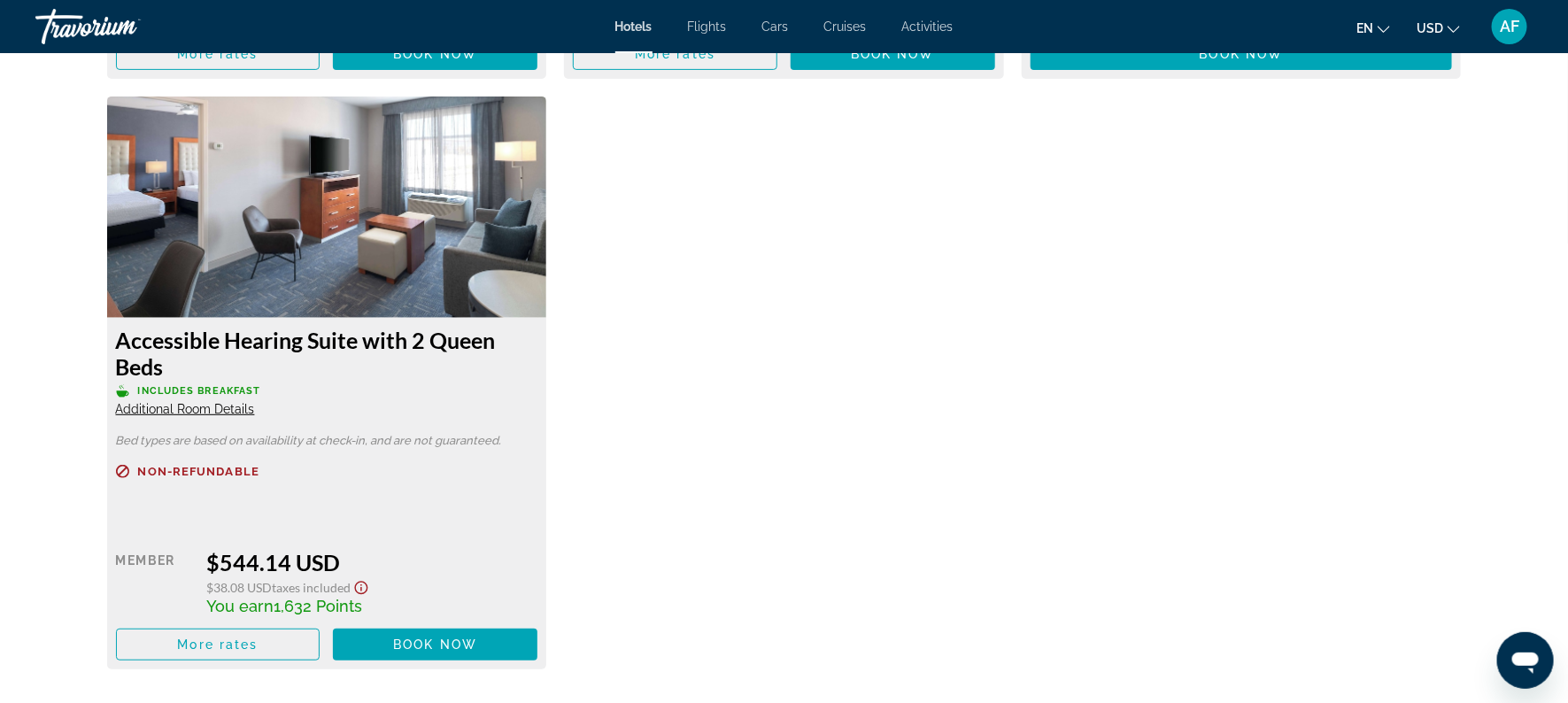
scroll to position [6515, 0]
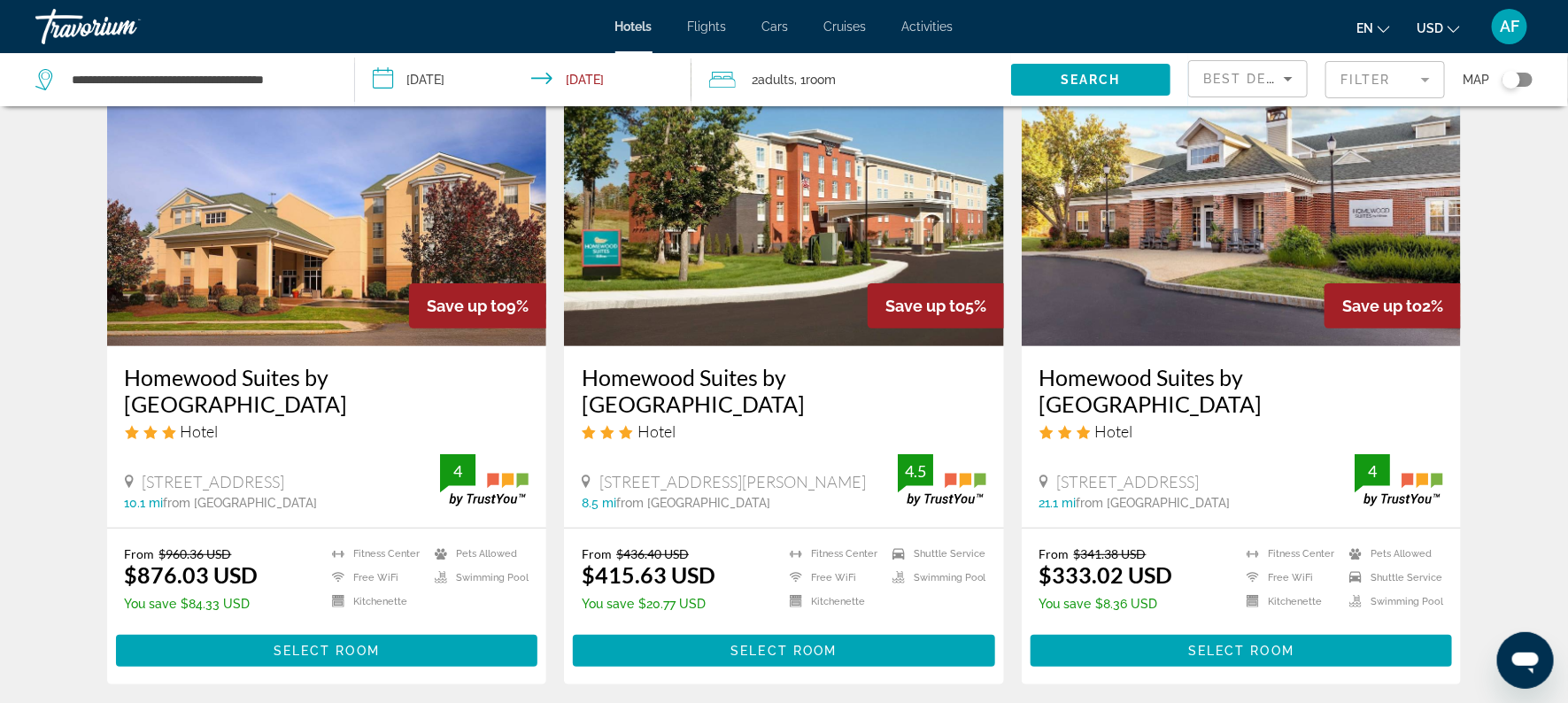
scroll to position [102, 0]
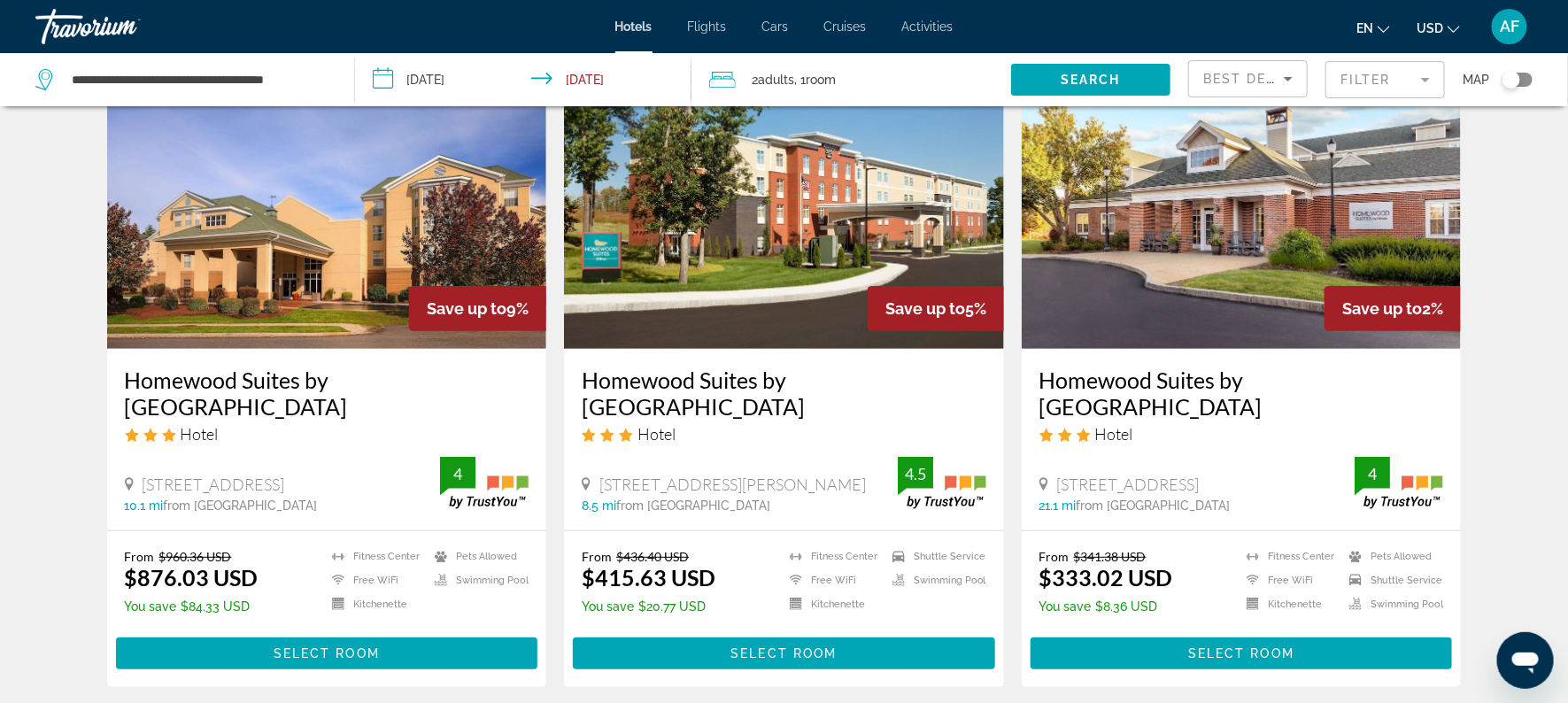
click at [744, 313] on img "Main content" at bounding box center [784, 207] width 440 height 283
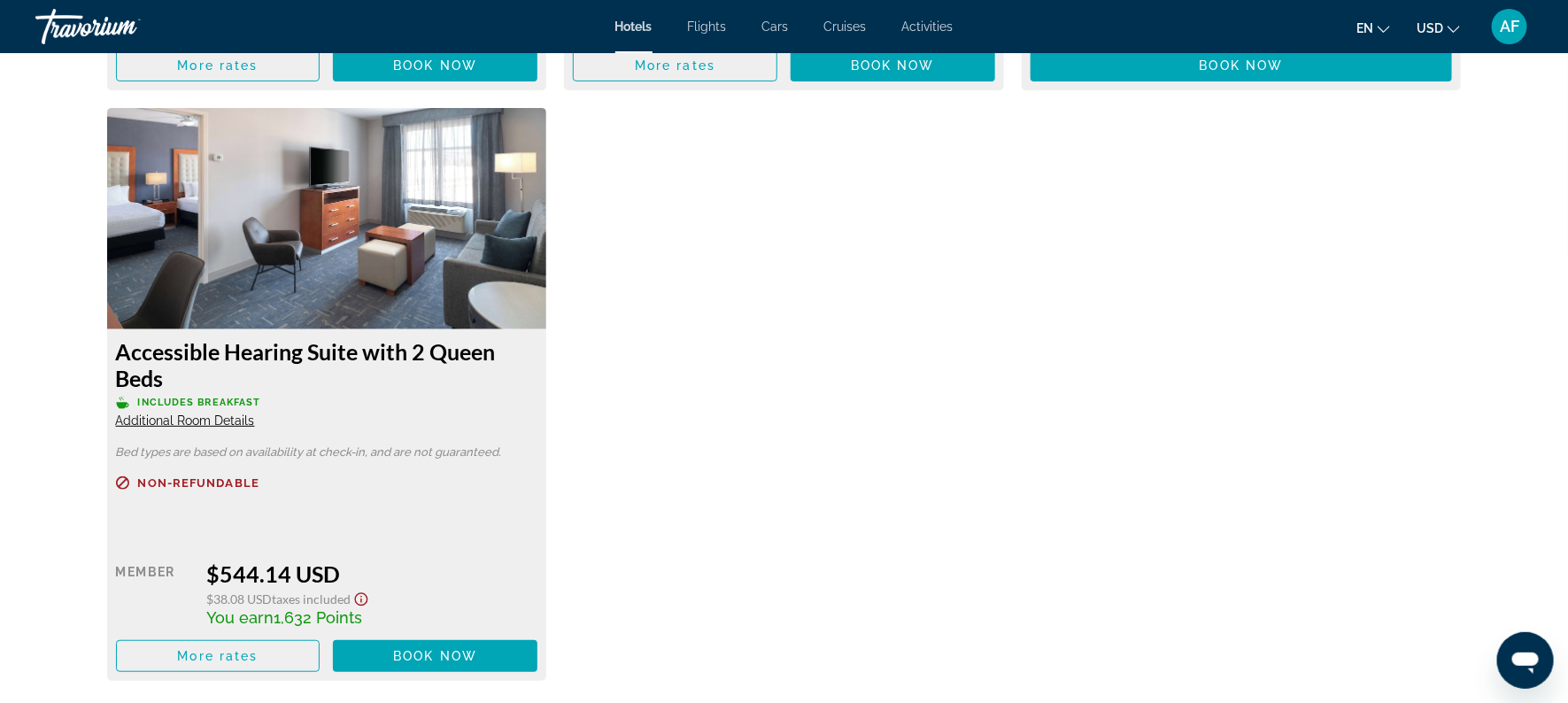
scroll to position [6512, 0]
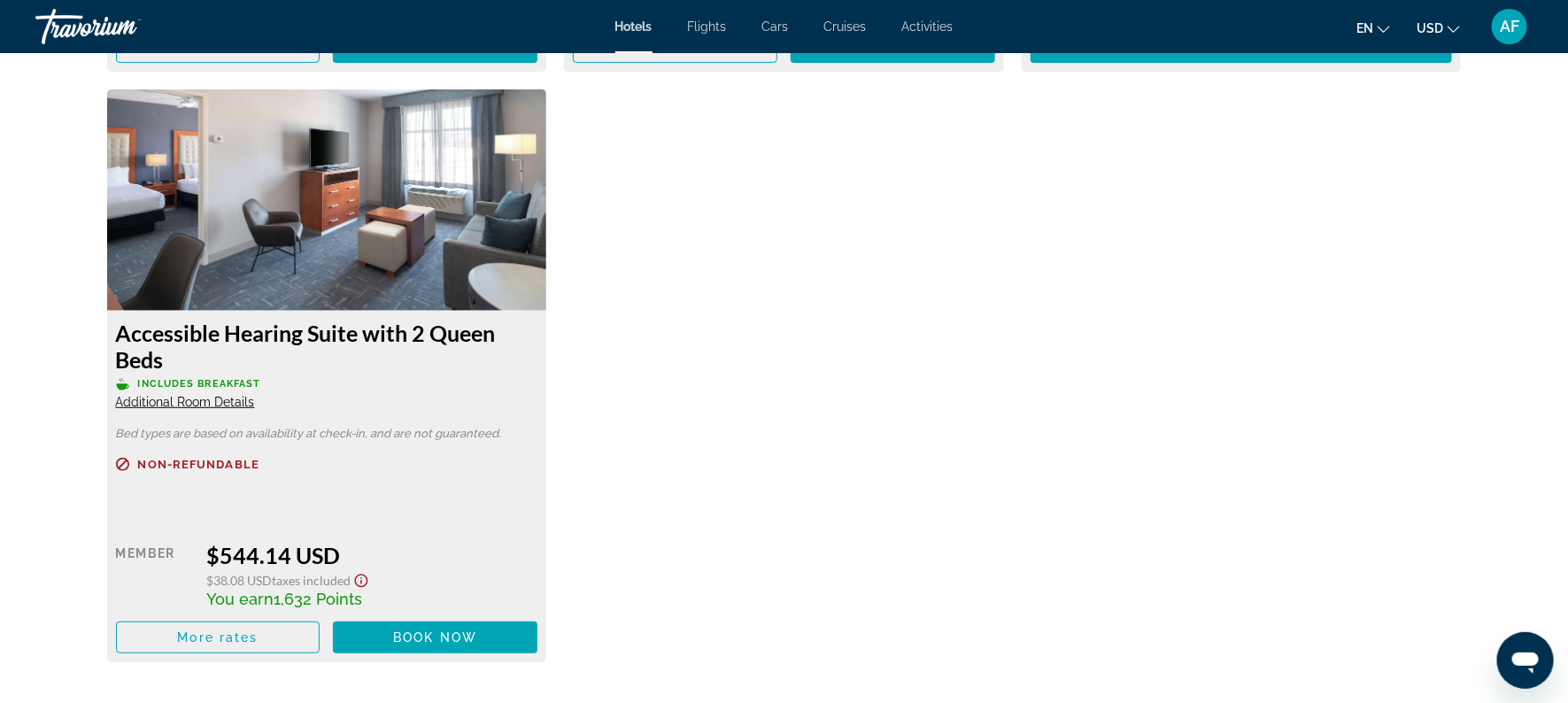
click at [223, 401] on span "Additional Room Details" at bounding box center [186, 402] width 139 height 14
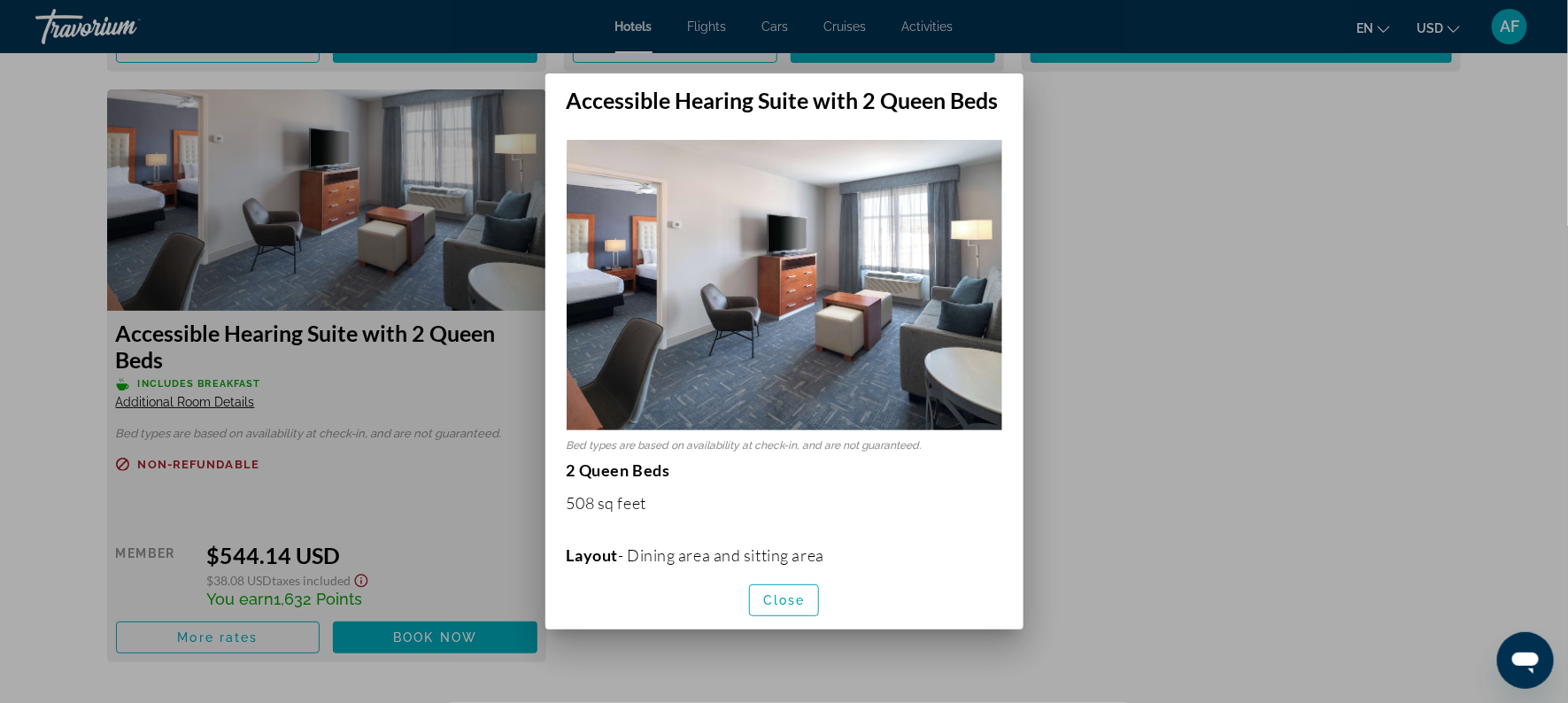
scroll to position [0, 0]
click at [342, 217] on div at bounding box center [784, 351] width 1568 height 703
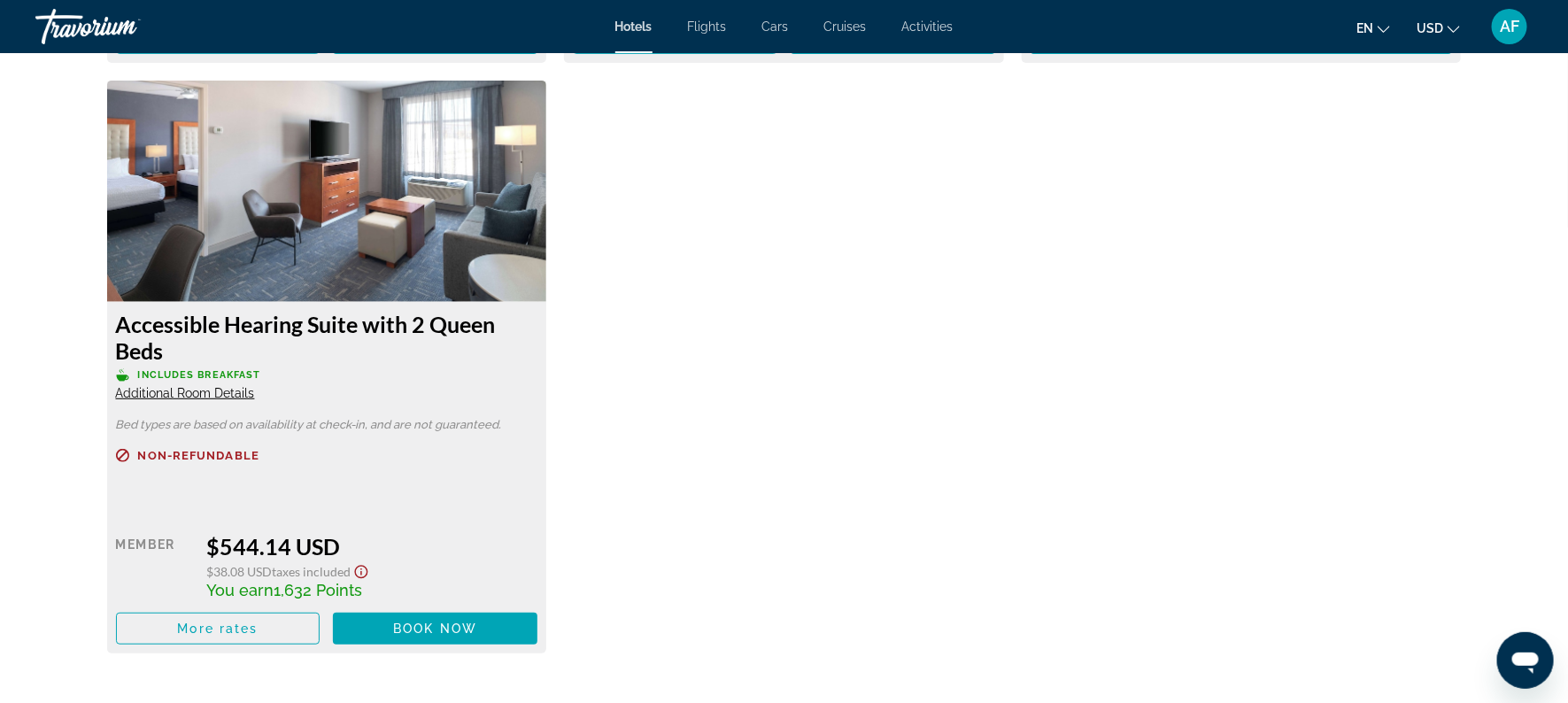
scroll to position [6524, 0]
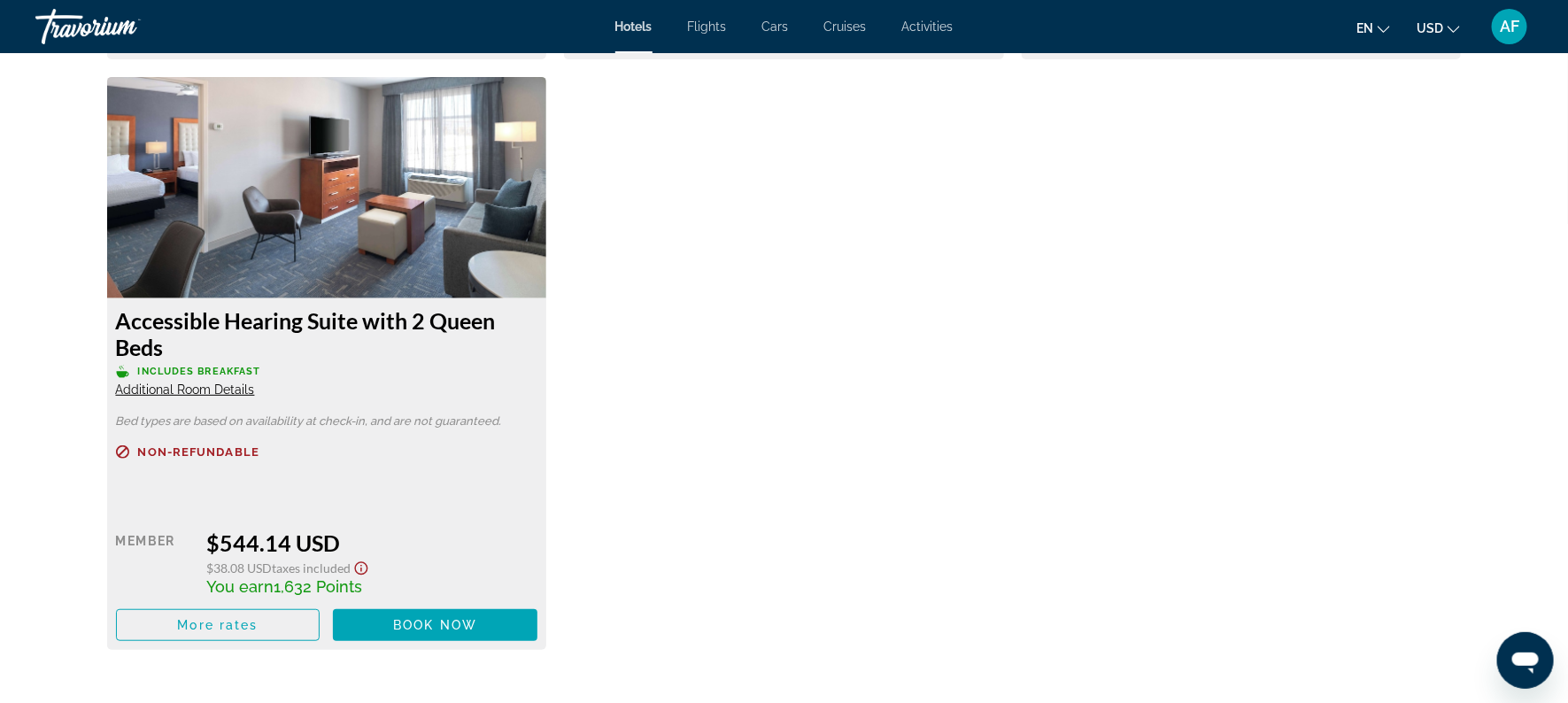
click at [179, 395] on span "Additional Room Details" at bounding box center [186, 389] width 139 height 14
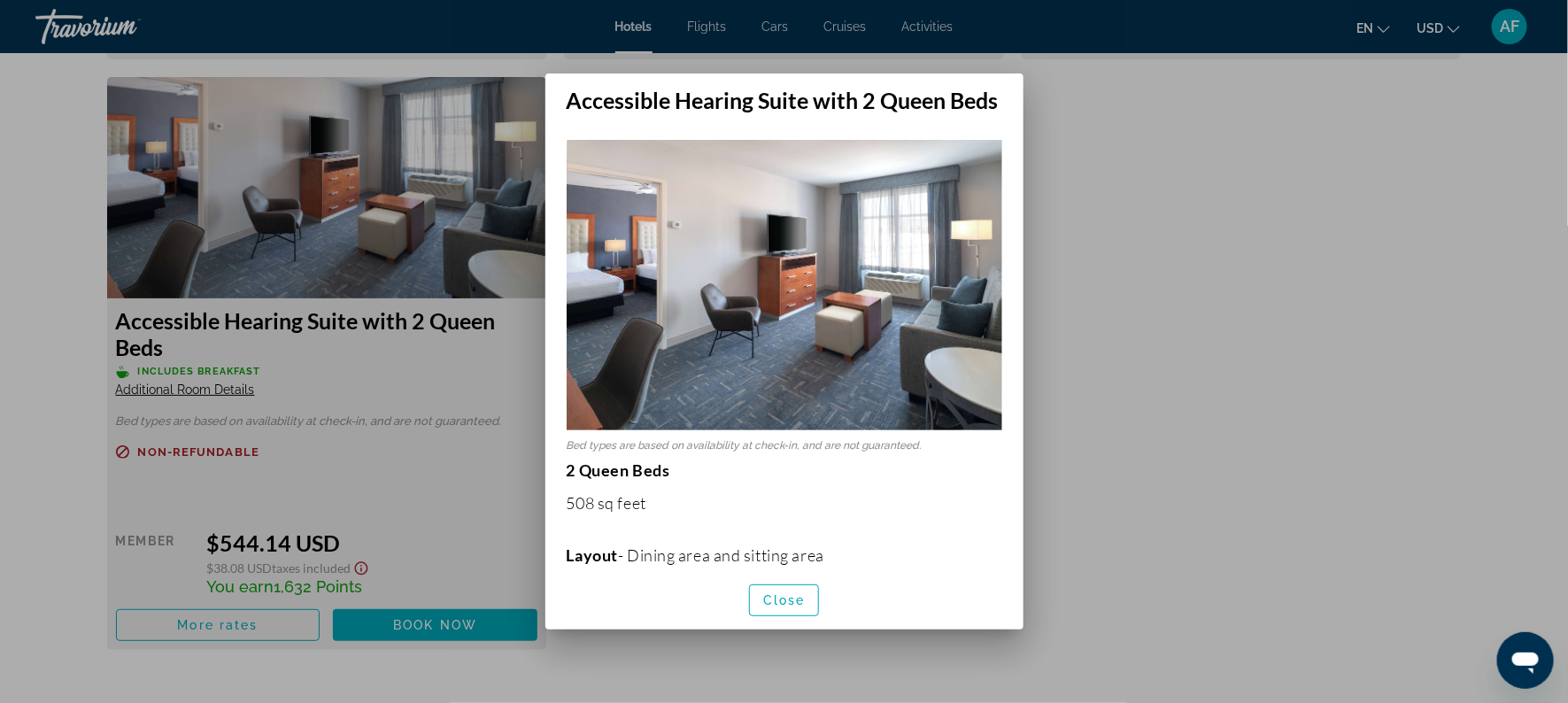
scroll to position [0, 0]
click at [179, 395] on div at bounding box center [784, 351] width 1568 height 703
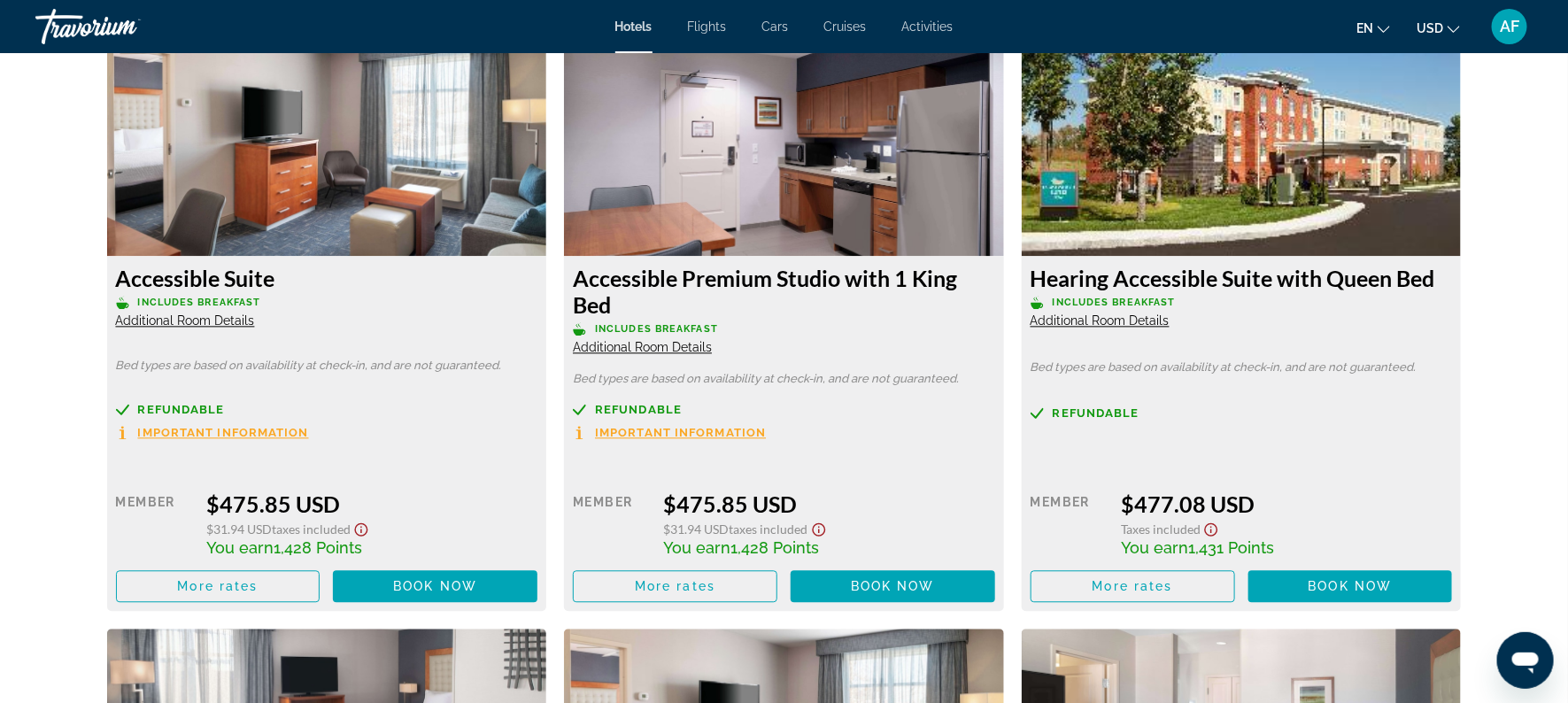
scroll to position [4812, 0]
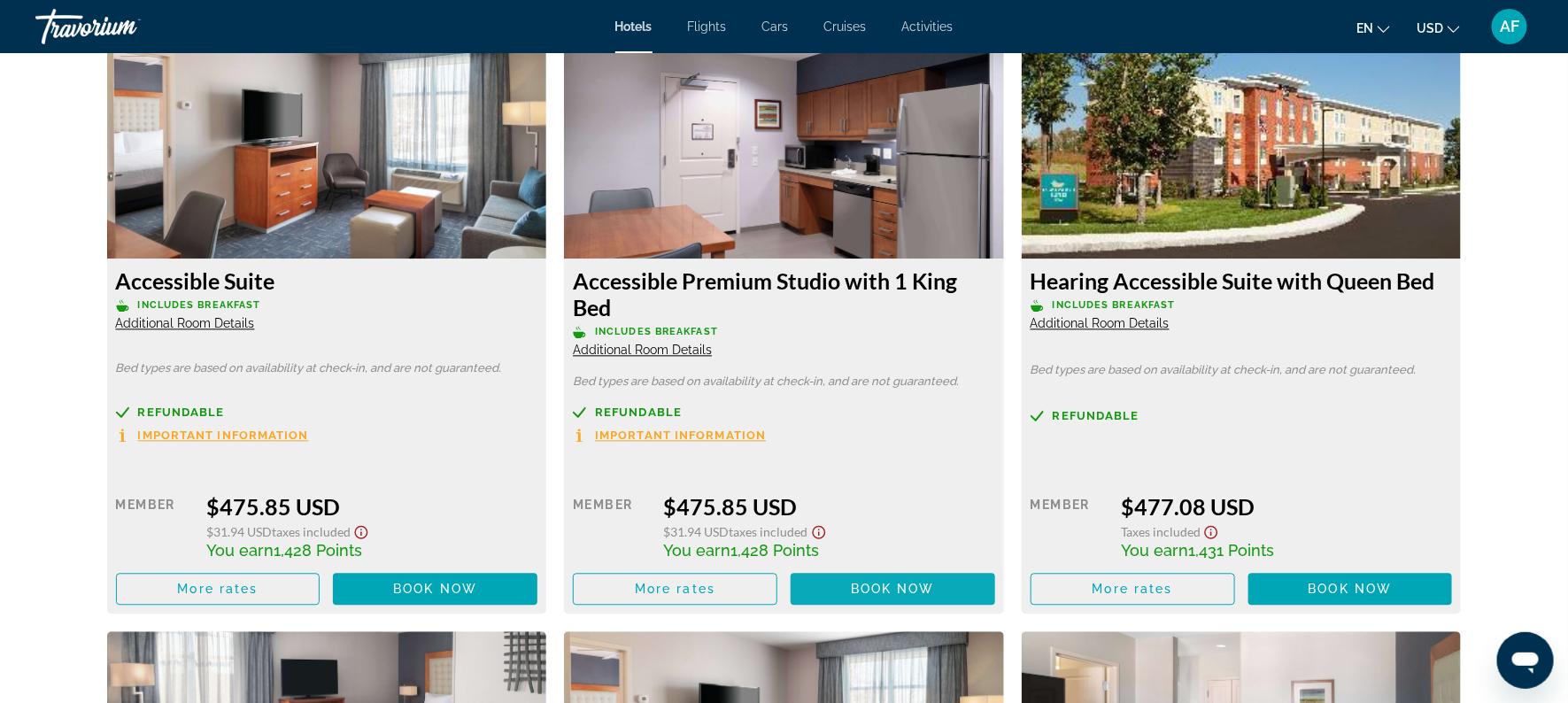
click at [824, 587] on span "Main content" at bounding box center [893, 588] width 205 height 42
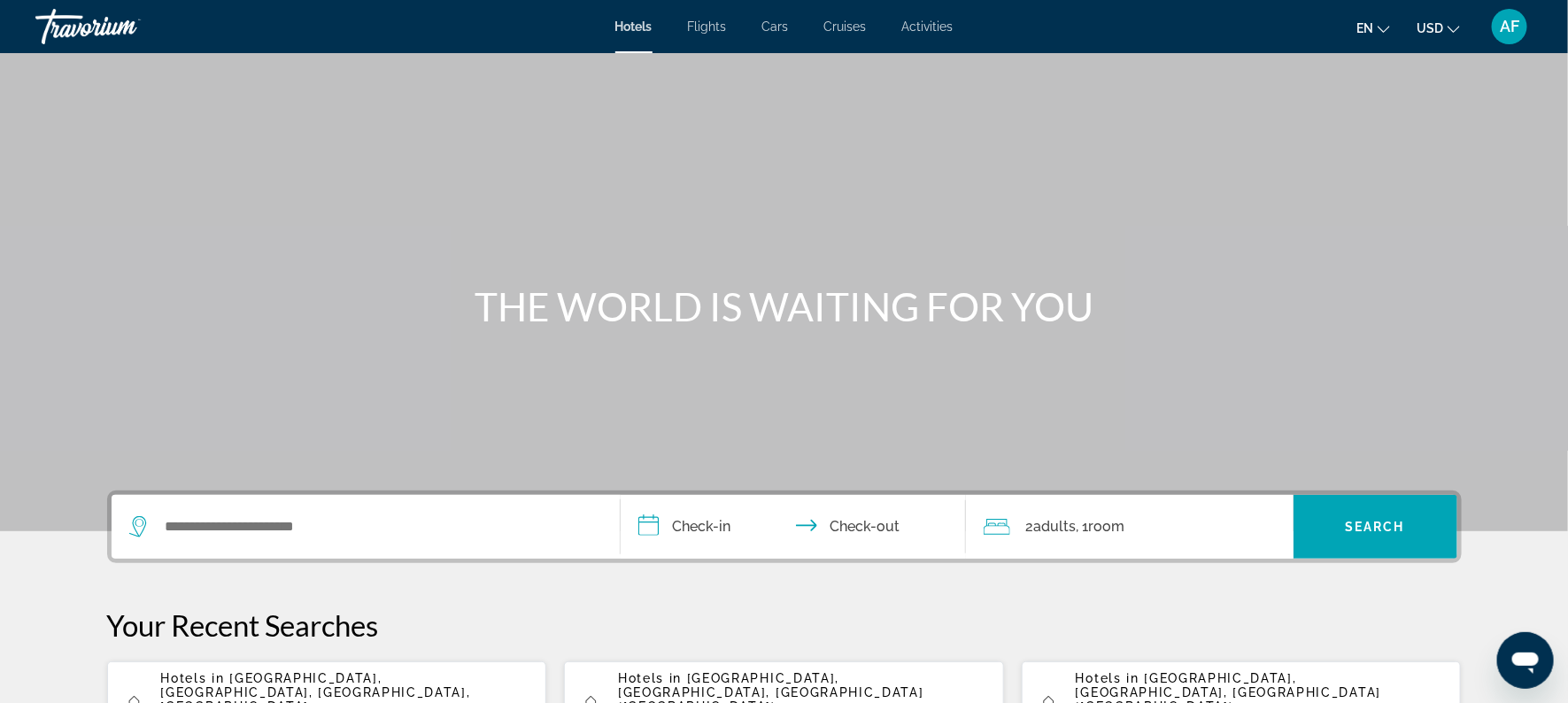
click at [471, 680] on span "[GEOGRAPHIC_DATA], [GEOGRAPHIC_DATA], [GEOGRAPHIC_DATA], [GEOGRAPHIC_DATA]" at bounding box center [316, 692] width 310 height 42
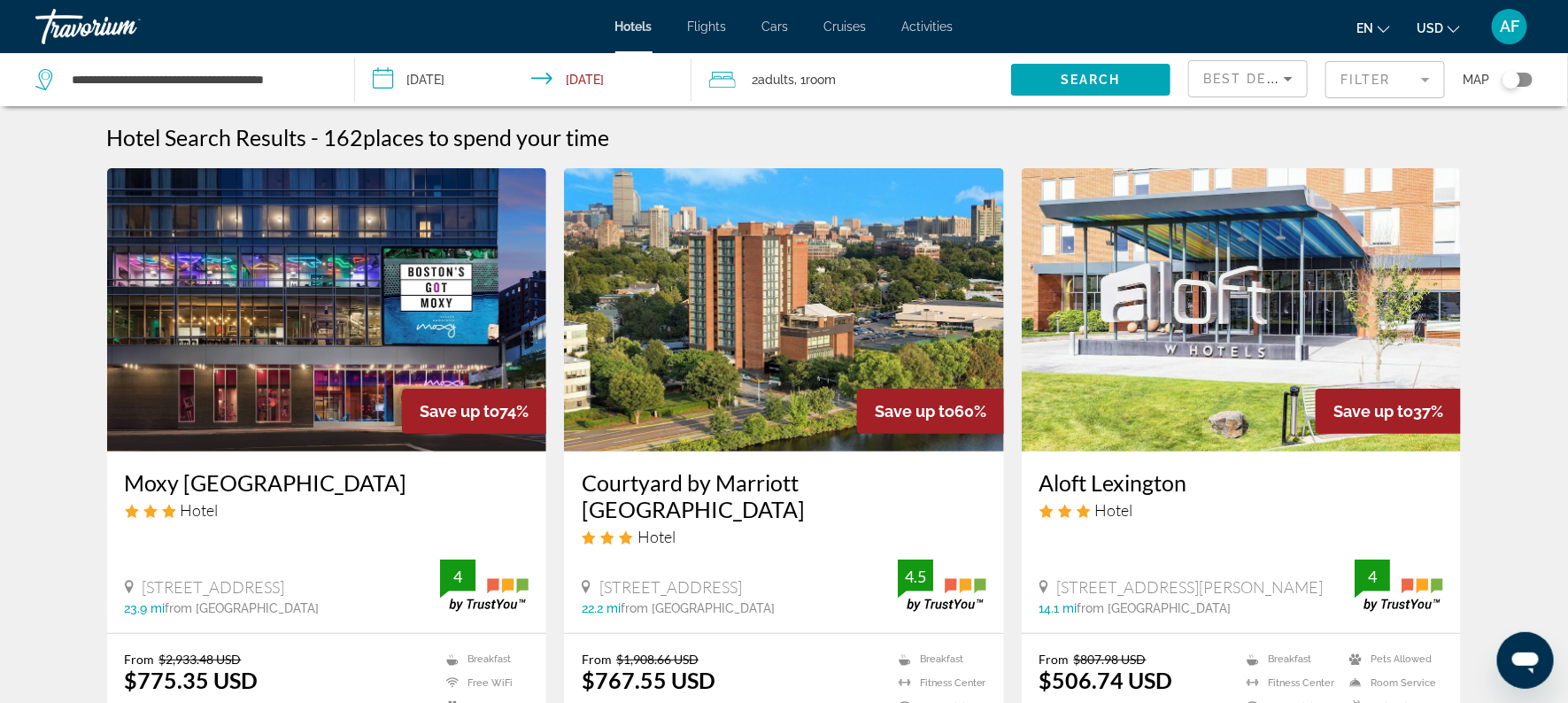
click at [1341, 71] on mat-form-field "Filter" at bounding box center [1385, 80] width 119 height 38
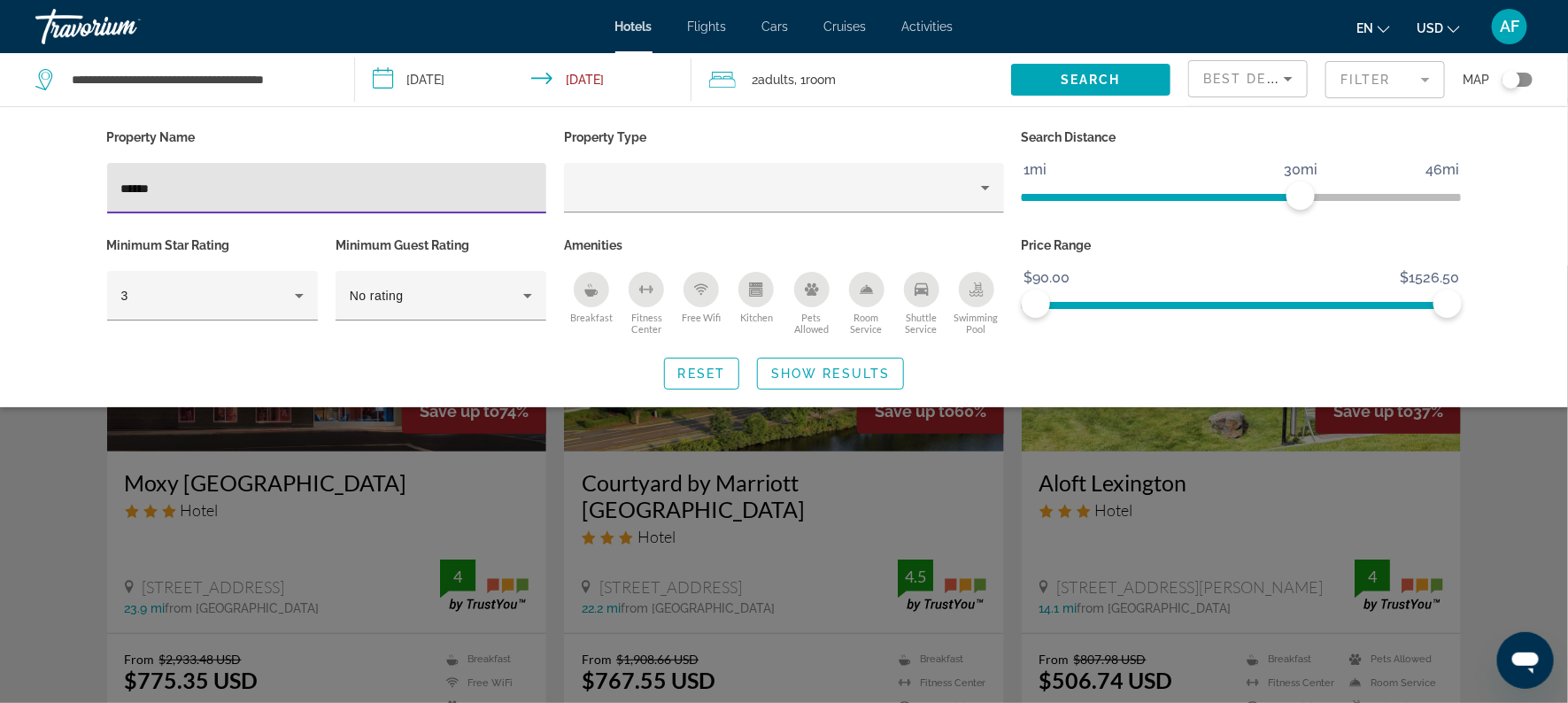
type input "*******"
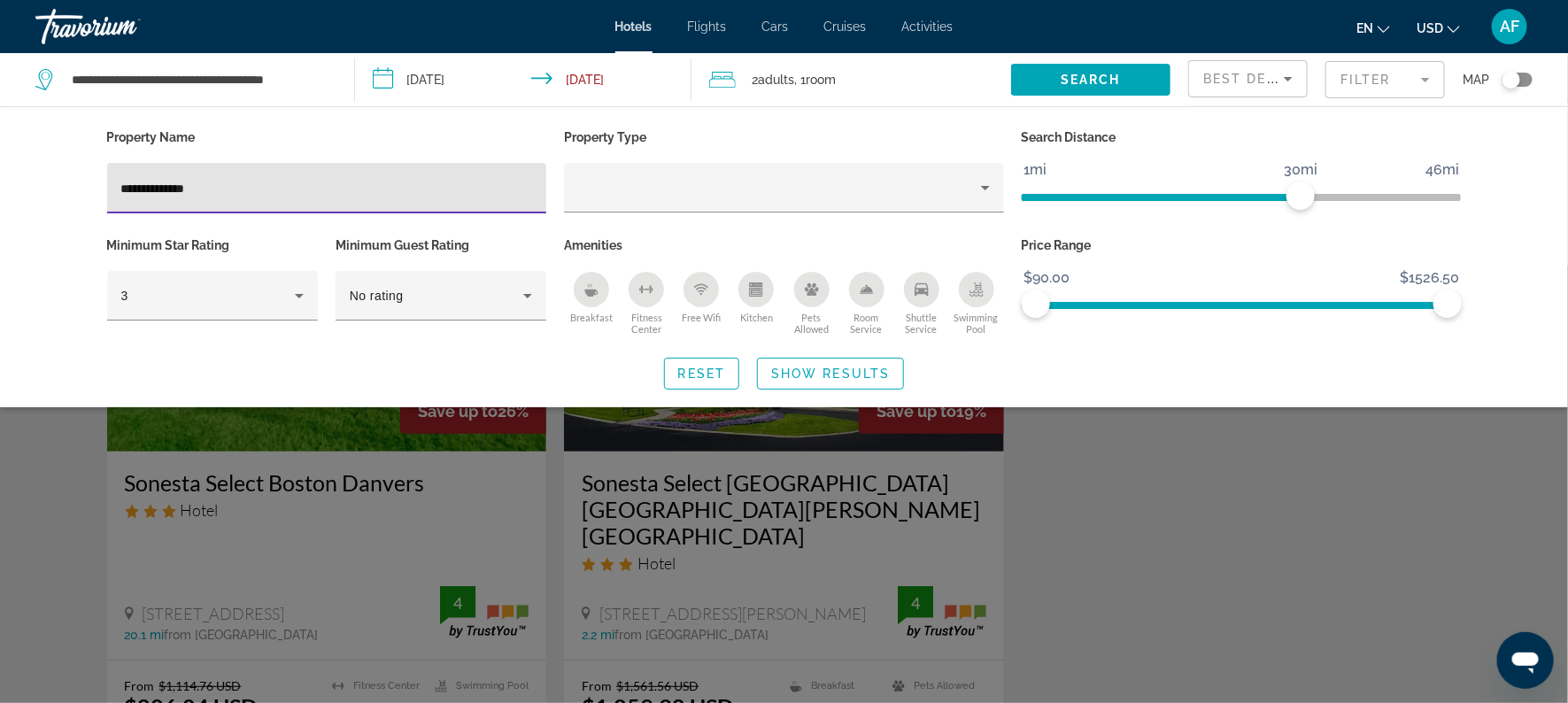
type input "**********"
click at [694, 526] on div "Search widget" at bounding box center [784, 484] width 1568 height 437
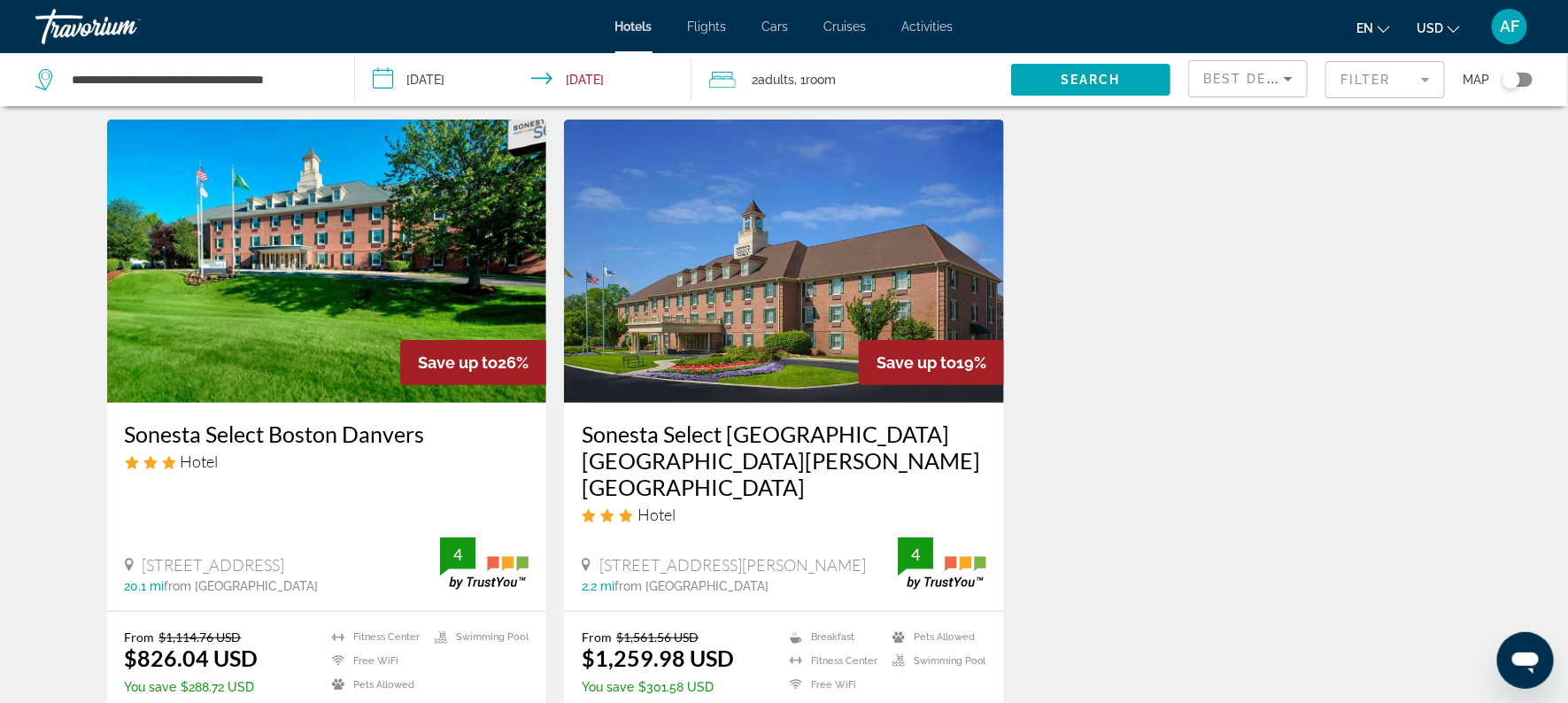
scroll to position [44, 0]
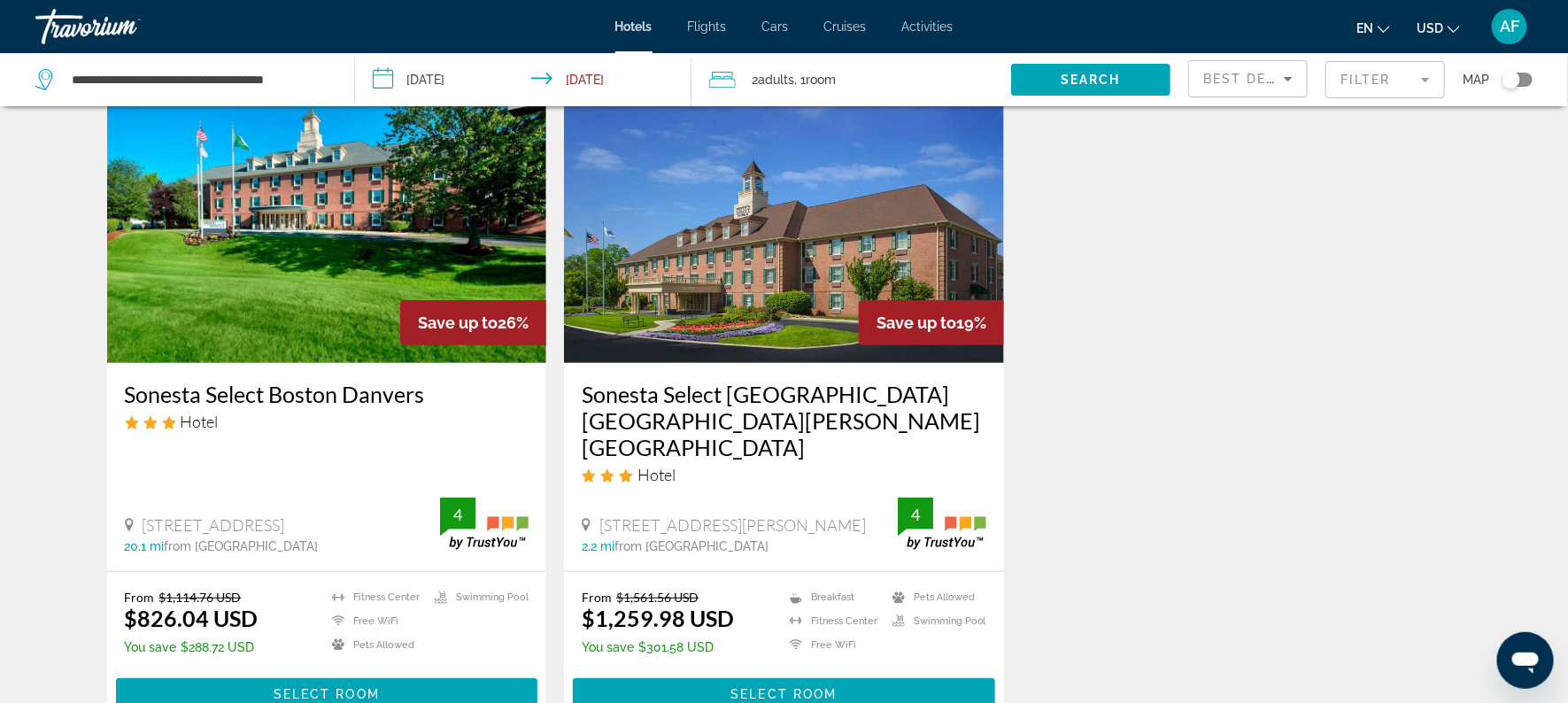
scroll to position [83, 0]
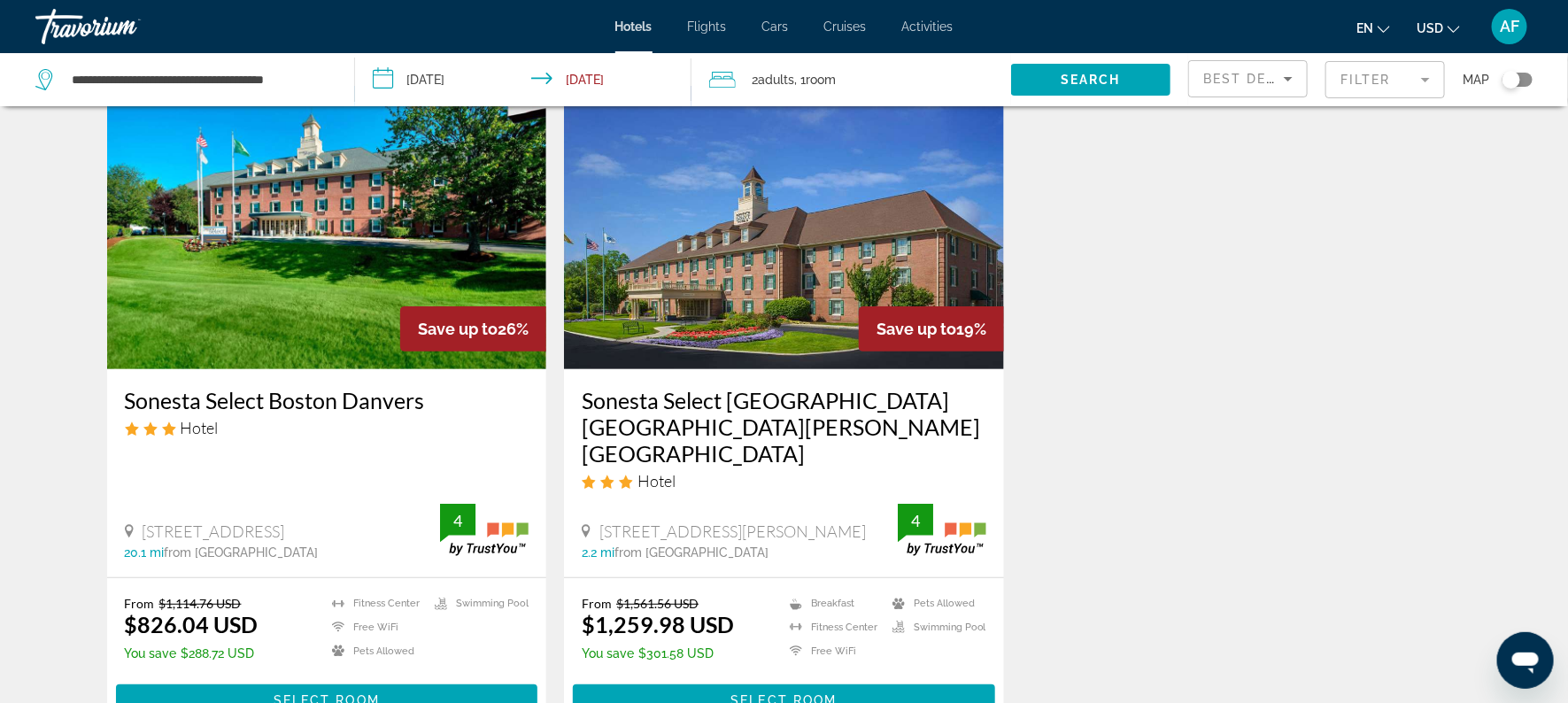
click at [745, 260] on img "Main content" at bounding box center [784, 227] width 440 height 283
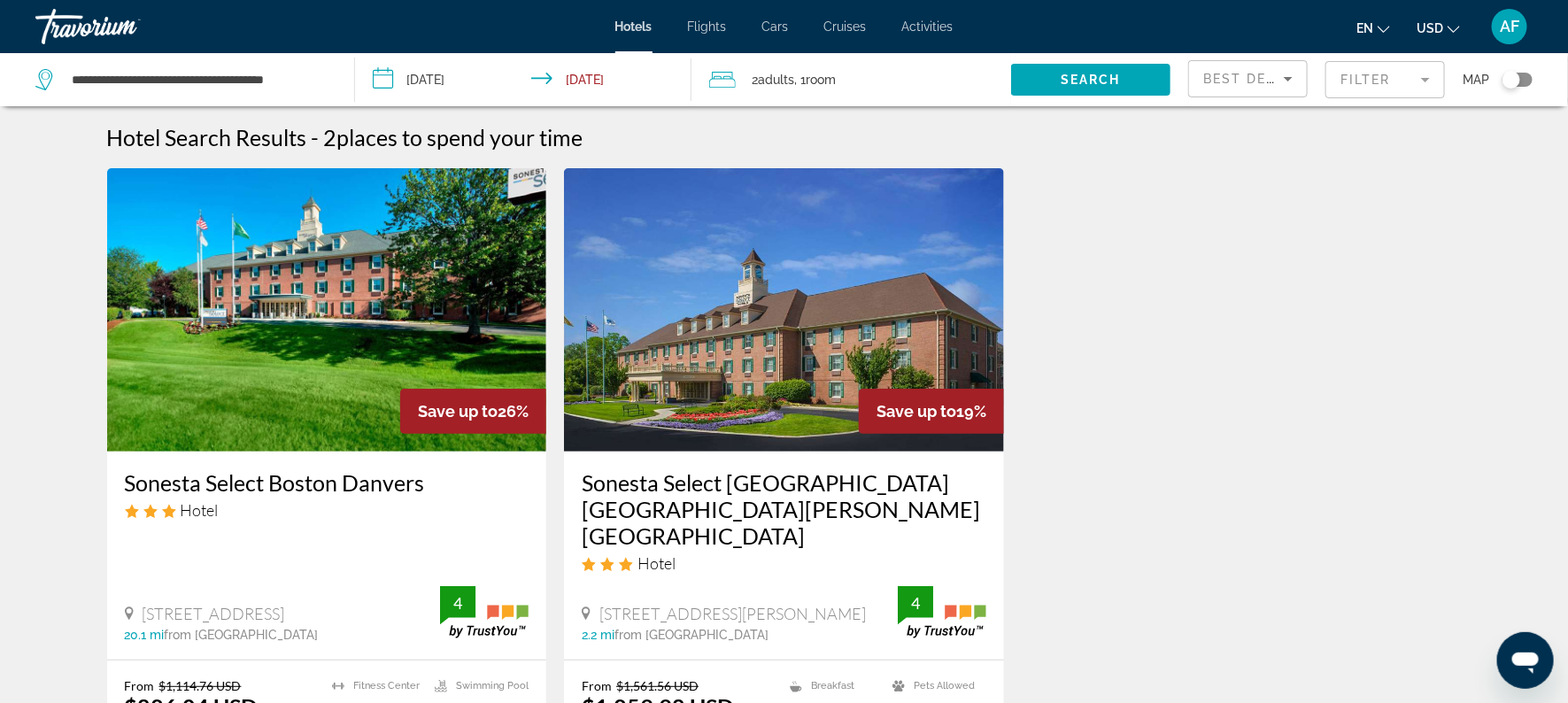
click at [1351, 73] on mat-form-field "Filter" at bounding box center [1385, 80] width 119 height 38
